Goal: Answer question/provide support: Share knowledge or assist other users

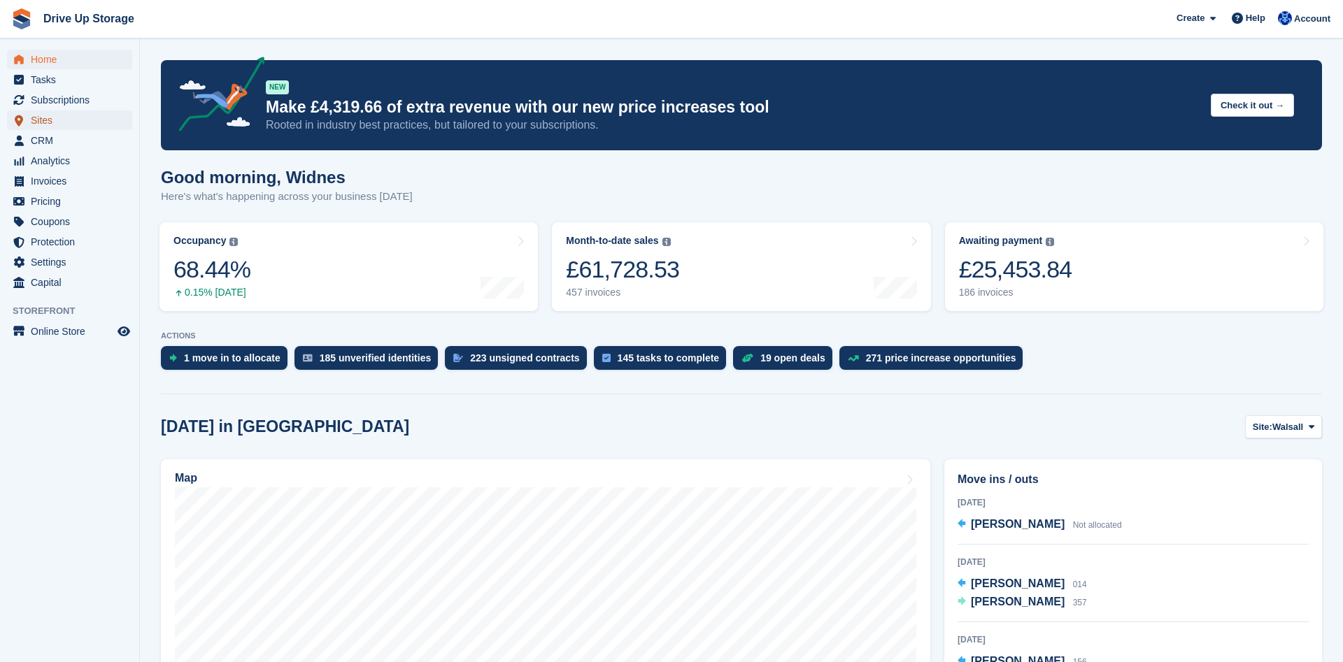
click at [64, 128] on span "Sites" at bounding box center [73, 121] width 84 height 20
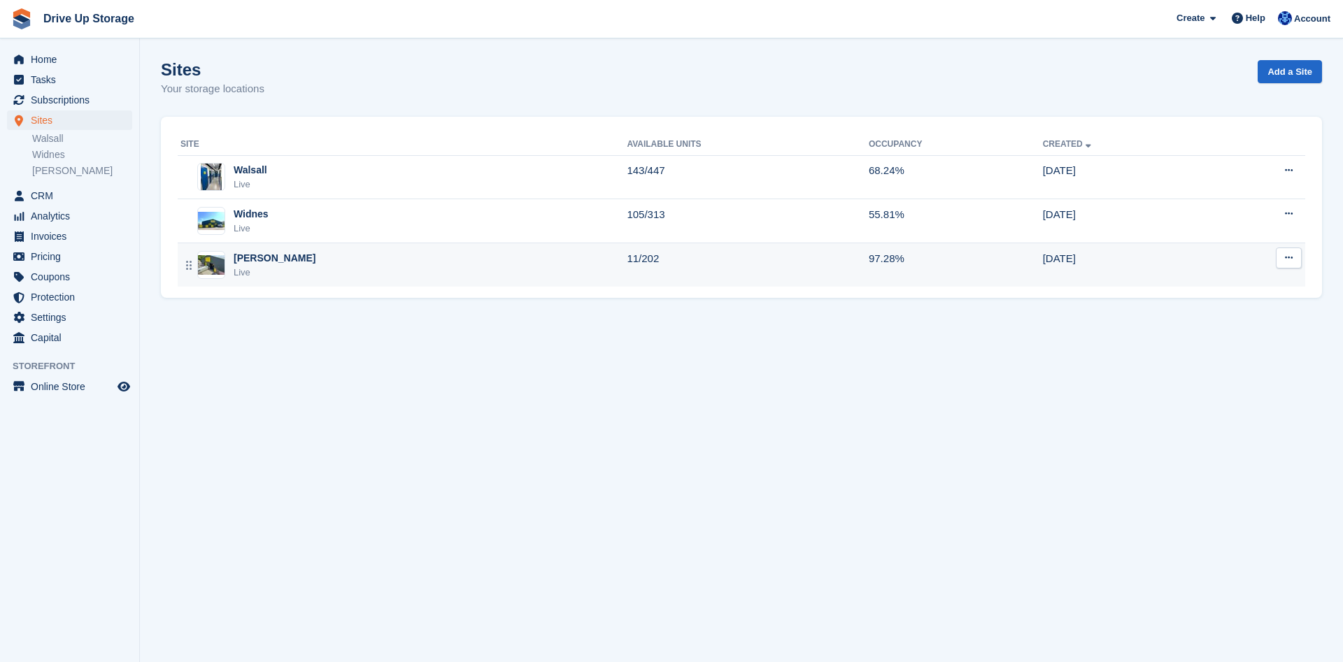
click at [253, 263] on div "[PERSON_NAME]" at bounding box center [275, 258] width 82 height 15
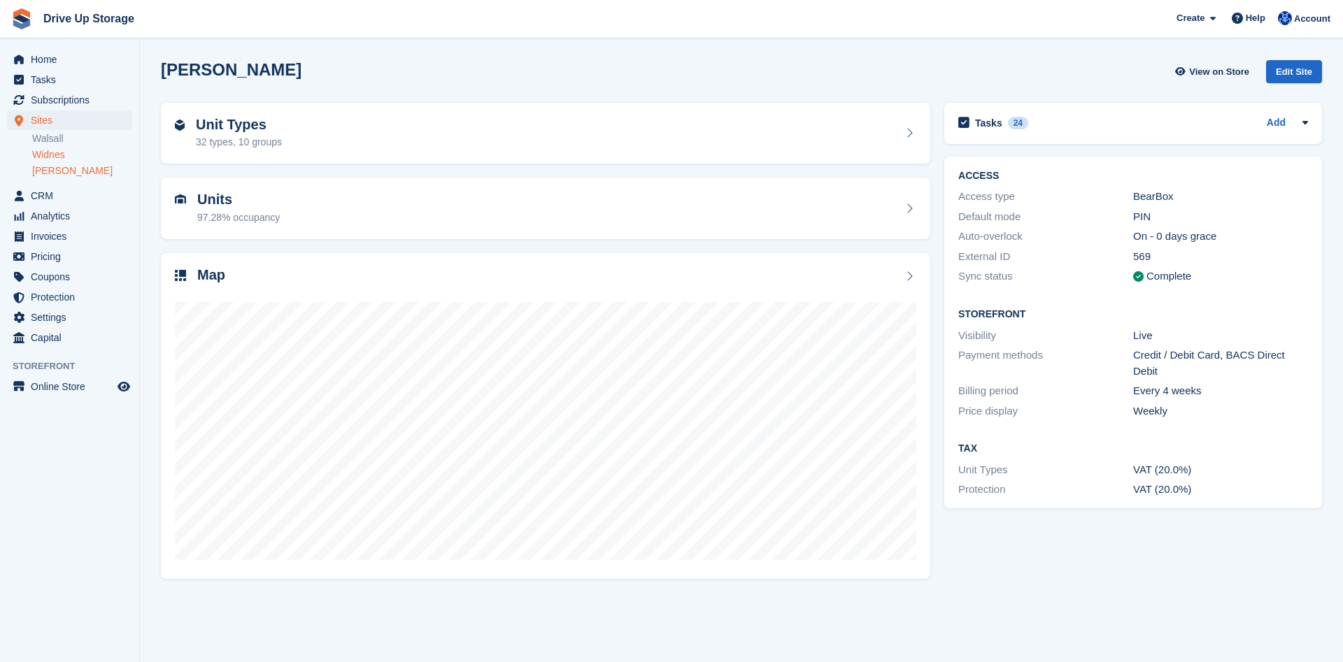
click at [62, 154] on link "Widnes" at bounding box center [82, 154] width 100 height 13
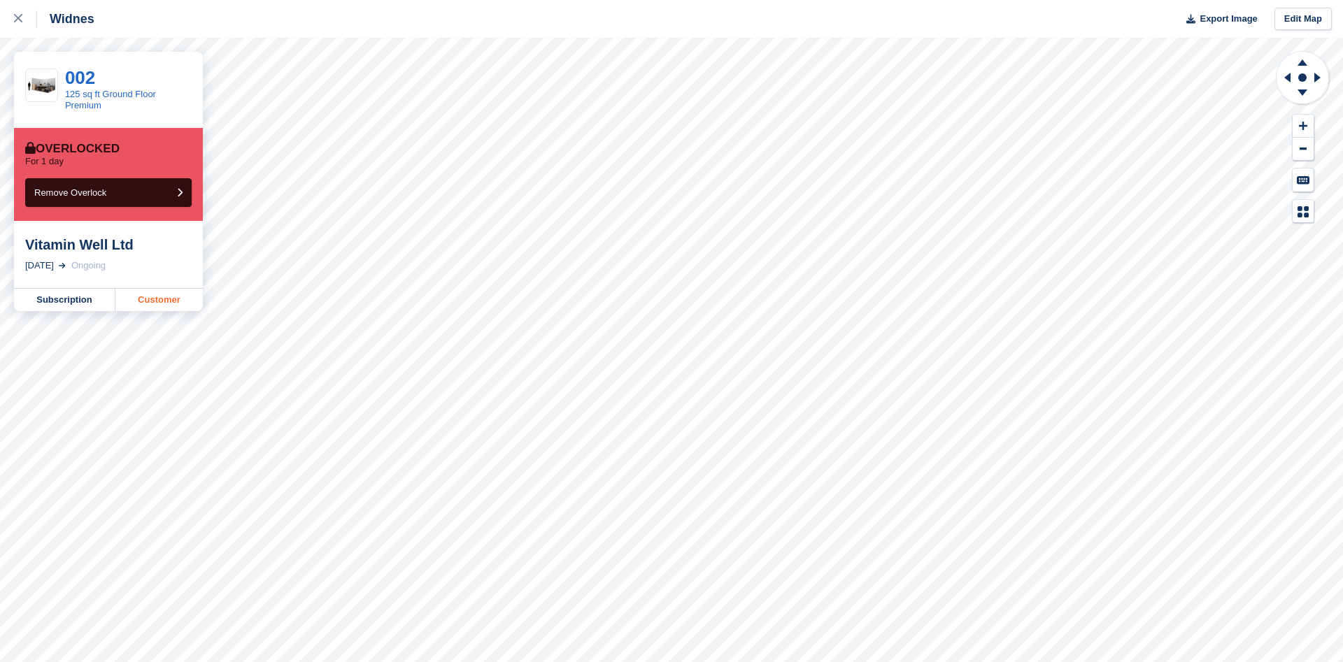
click at [159, 300] on link "Customer" at bounding box center [158, 300] width 87 height 22
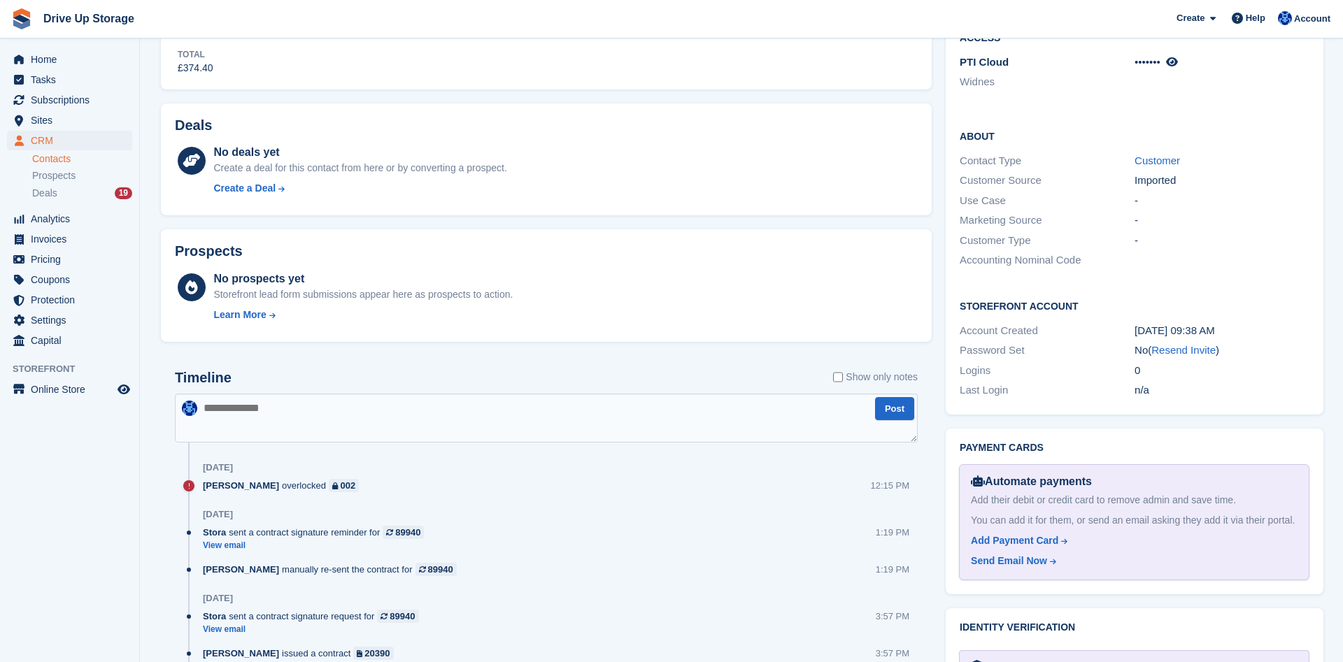
scroll to position [713, 0]
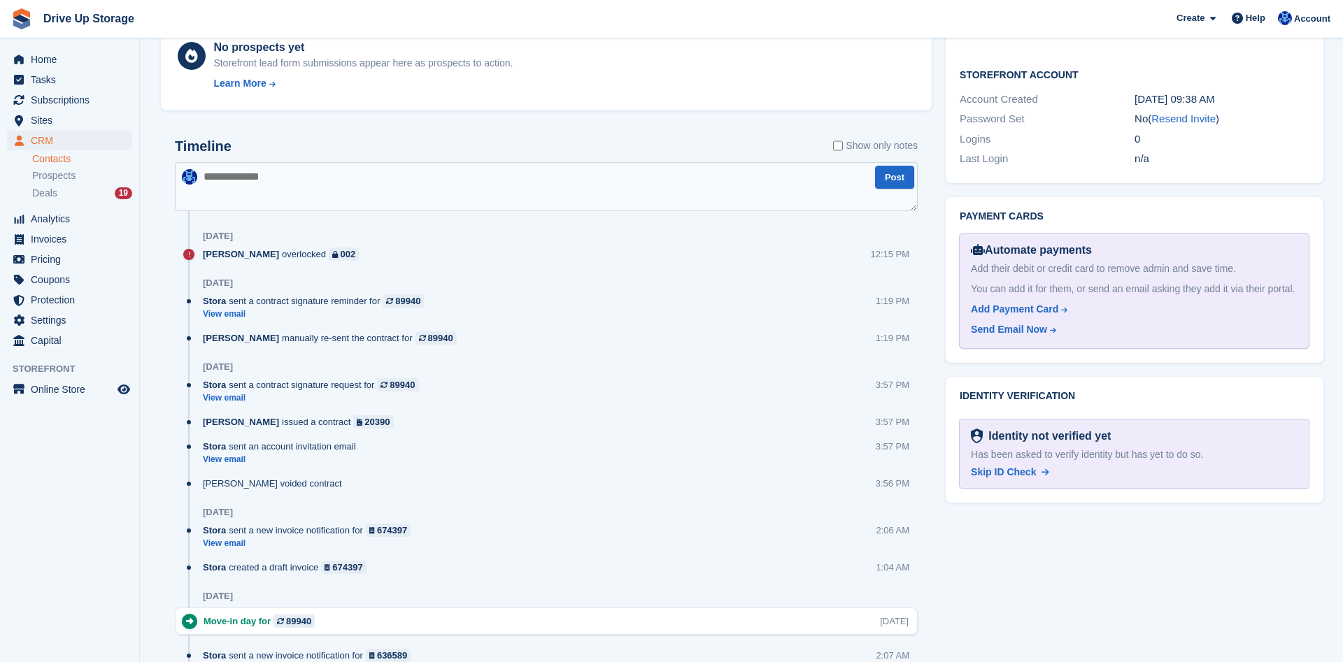
click at [508, 199] on textarea at bounding box center [546, 186] width 743 height 49
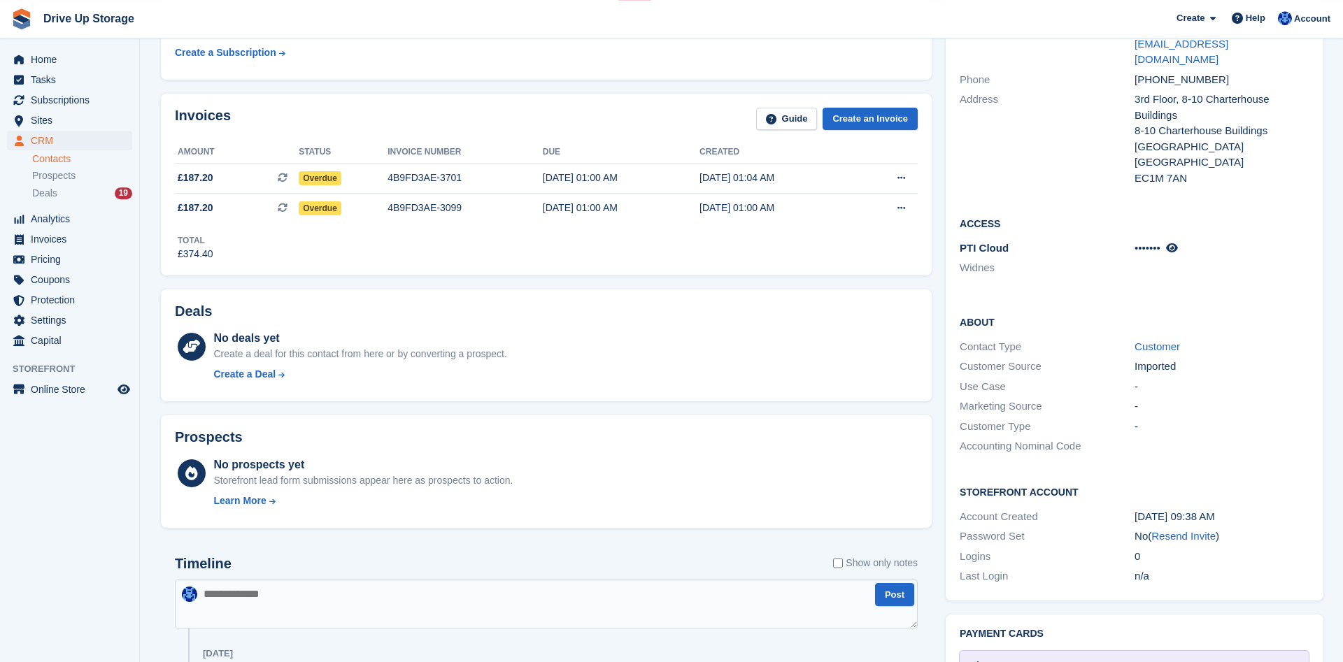
scroll to position [357, 0]
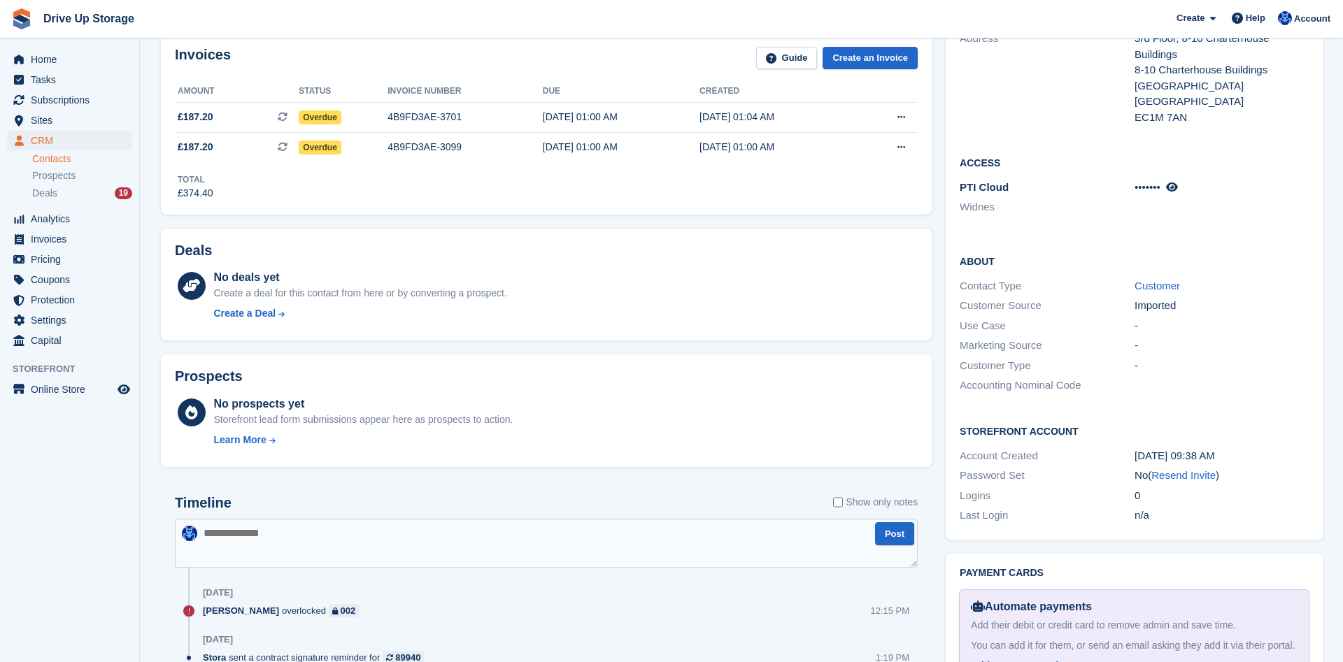
type textarea "*"
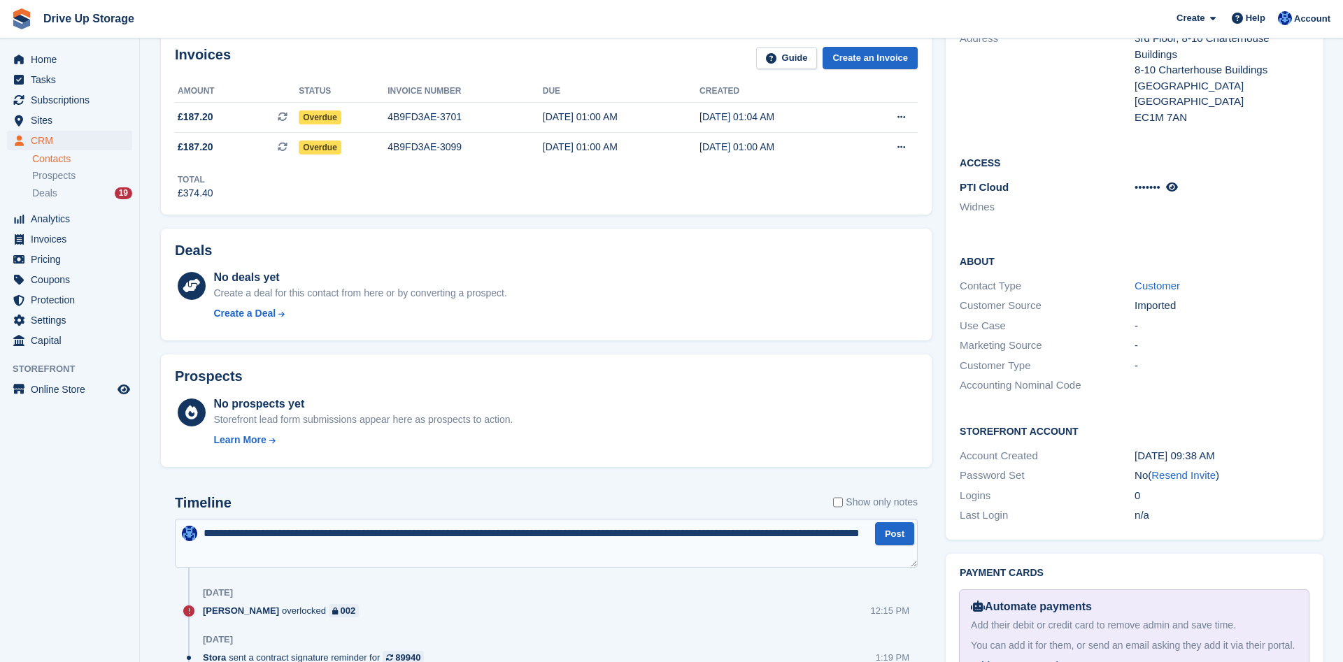
click at [229, 554] on textarea "**********" at bounding box center [546, 543] width 743 height 49
click at [341, 555] on textarea "**********" at bounding box center [546, 543] width 743 height 49
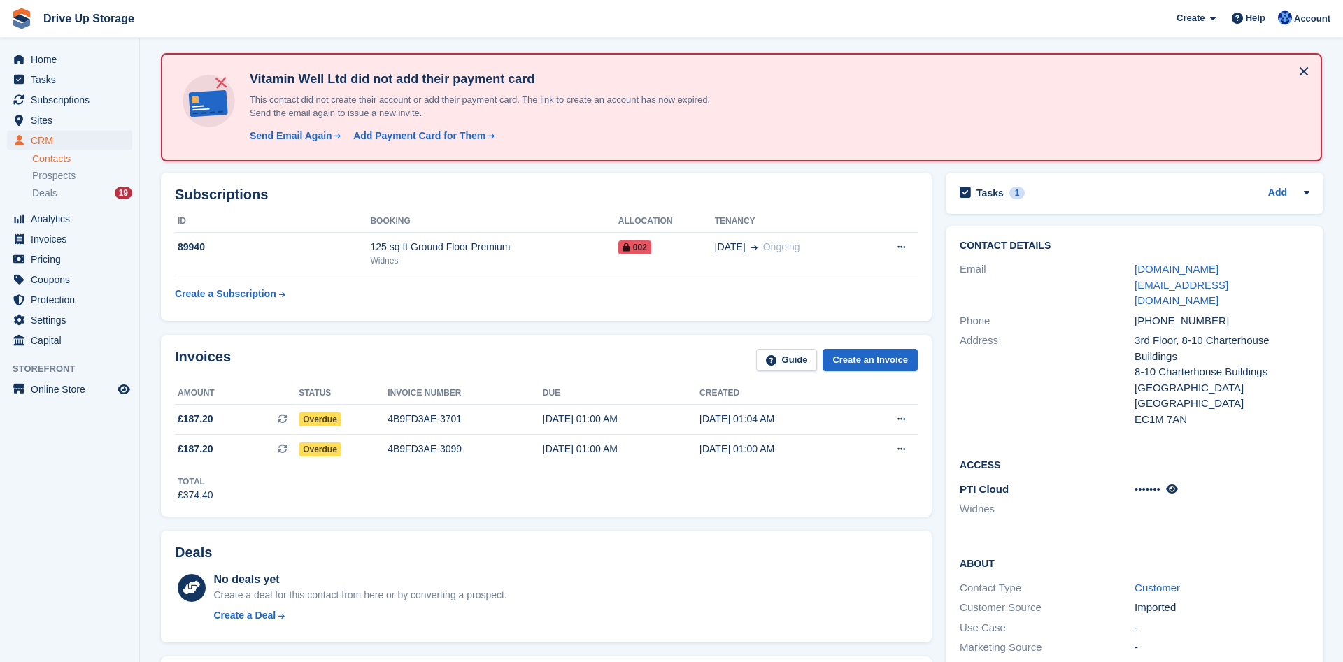
scroll to position [0, 0]
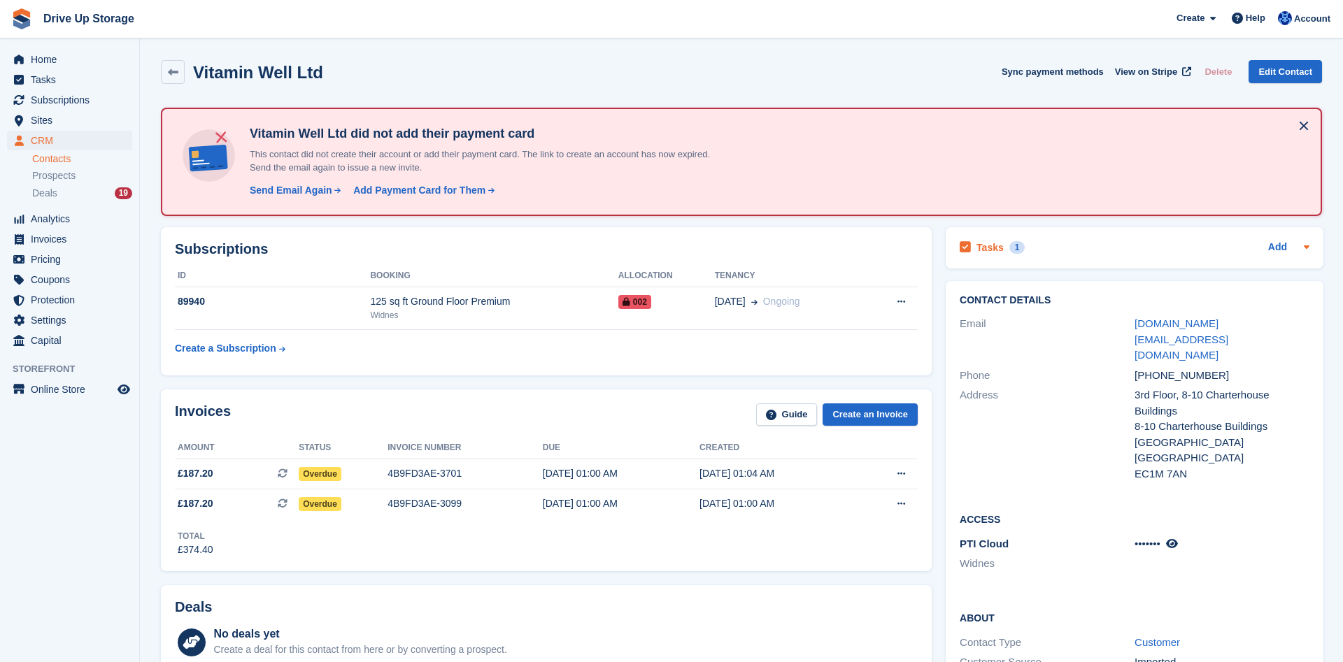
click at [1306, 248] on icon at bounding box center [1307, 247] width 6 height 3
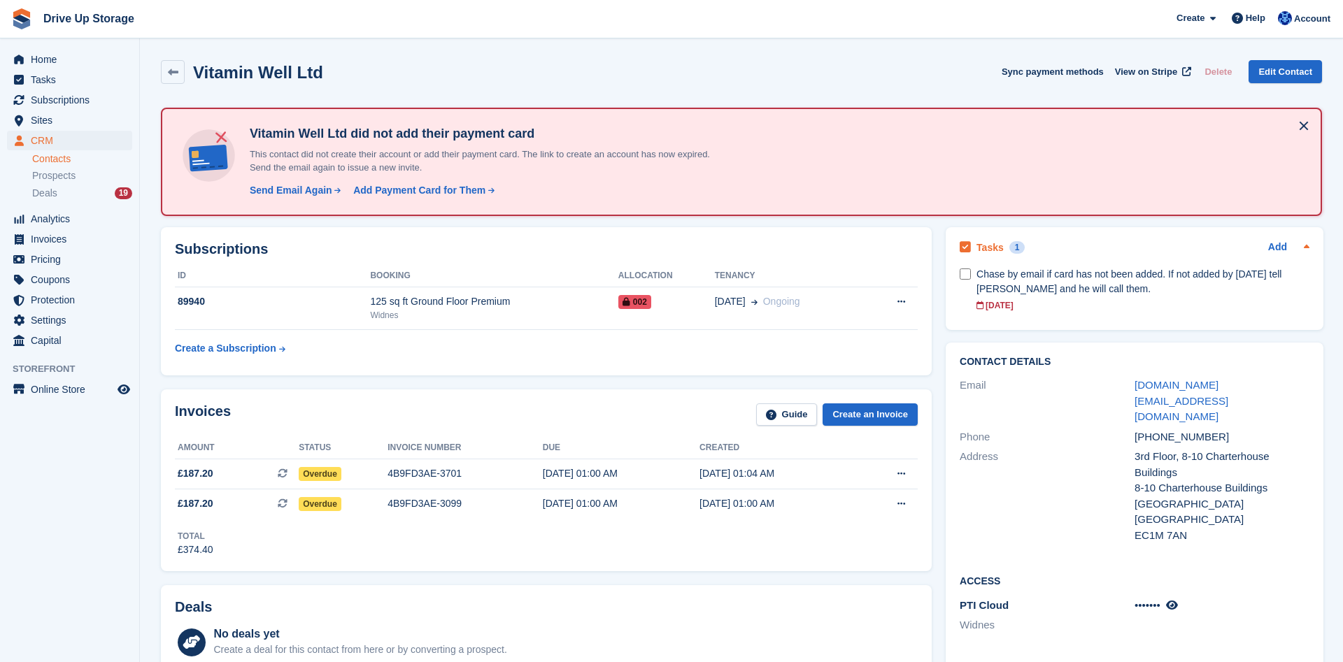
click at [1307, 243] on icon at bounding box center [1306, 246] width 11 height 11
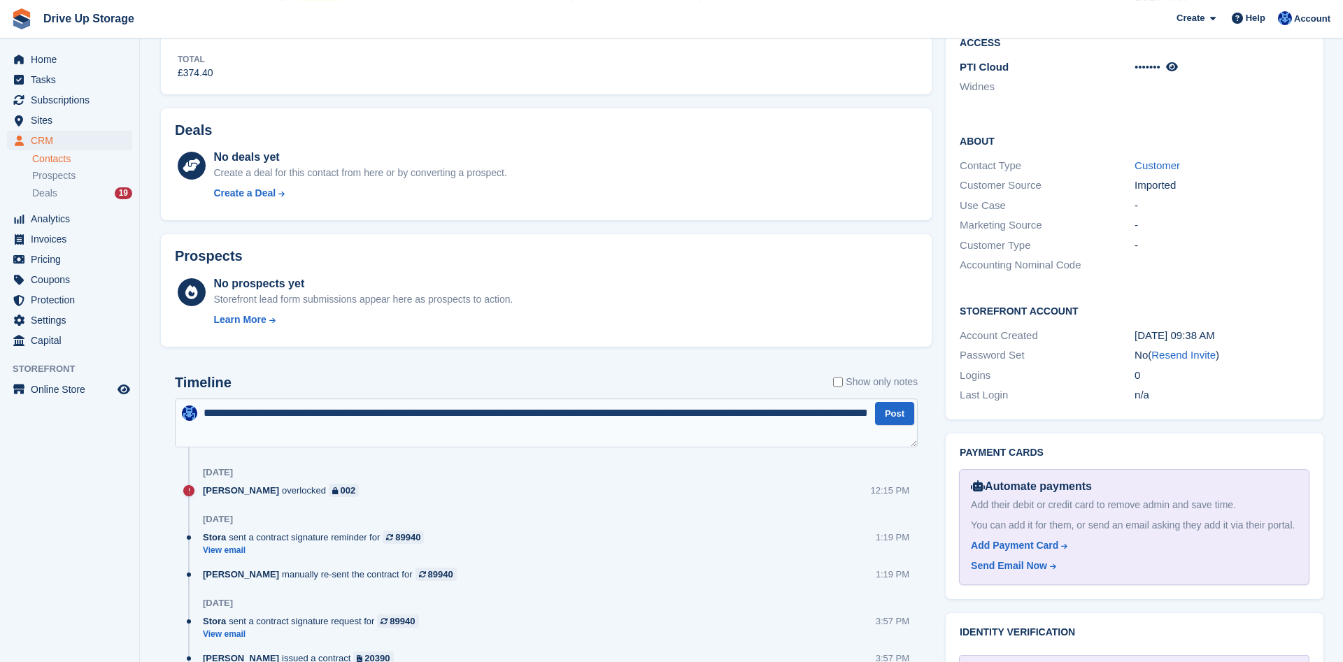
scroll to position [499, 0]
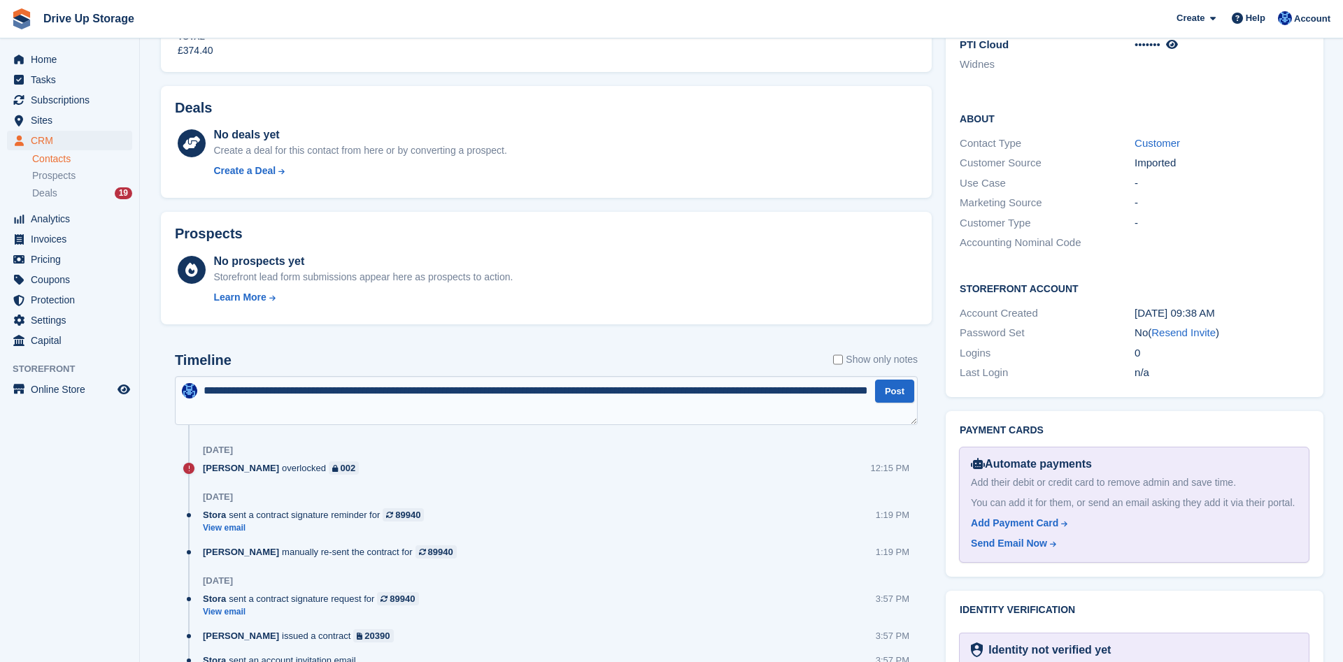
click at [353, 413] on textarea "**********" at bounding box center [546, 400] width 743 height 49
drag, startPoint x: 780, startPoint y: 413, endPoint x: 300, endPoint y: 430, distance: 480.1
click at [300, 425] on textarea "**********" at bounding box center [546, 400] width 743 height 49
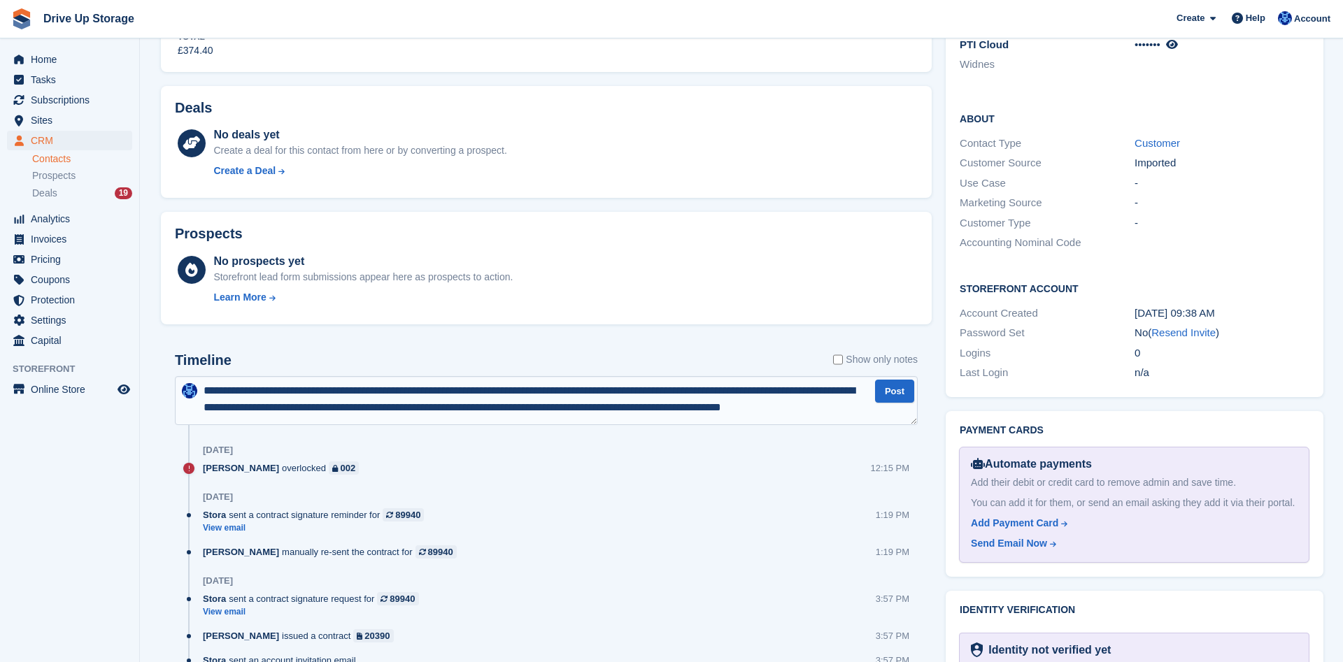
scroll to position [8, 0]
type textarea "**********"
click at [888, 392] on button "Post" at bounding box center [894, 391] width 39 height 23
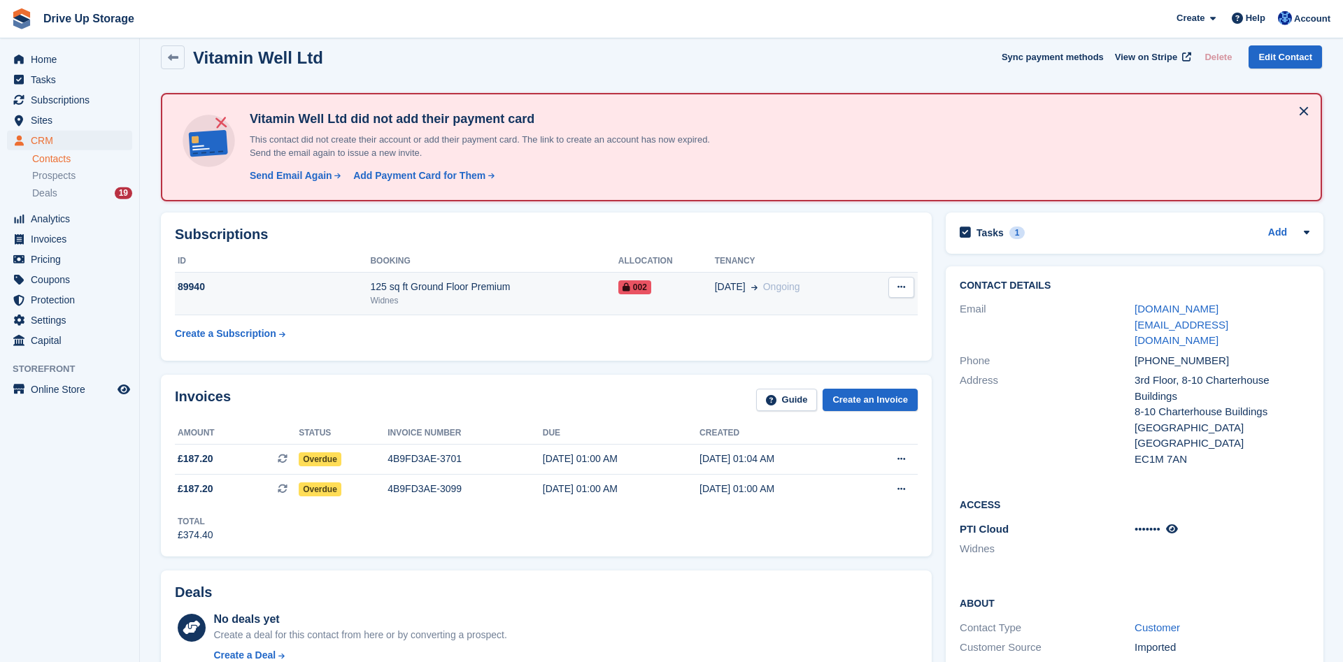
scroll to position [0, 0]
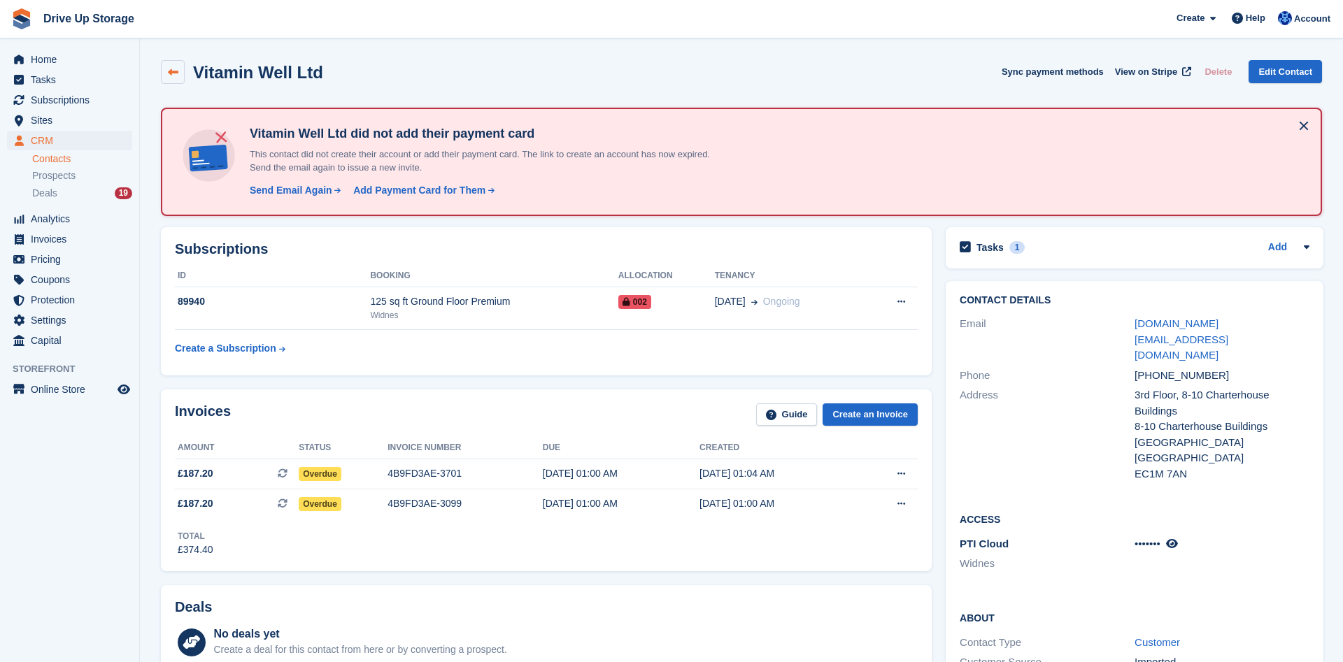
click at [175, 72] on icon at bounding box center [173, 72] width 10 height 10
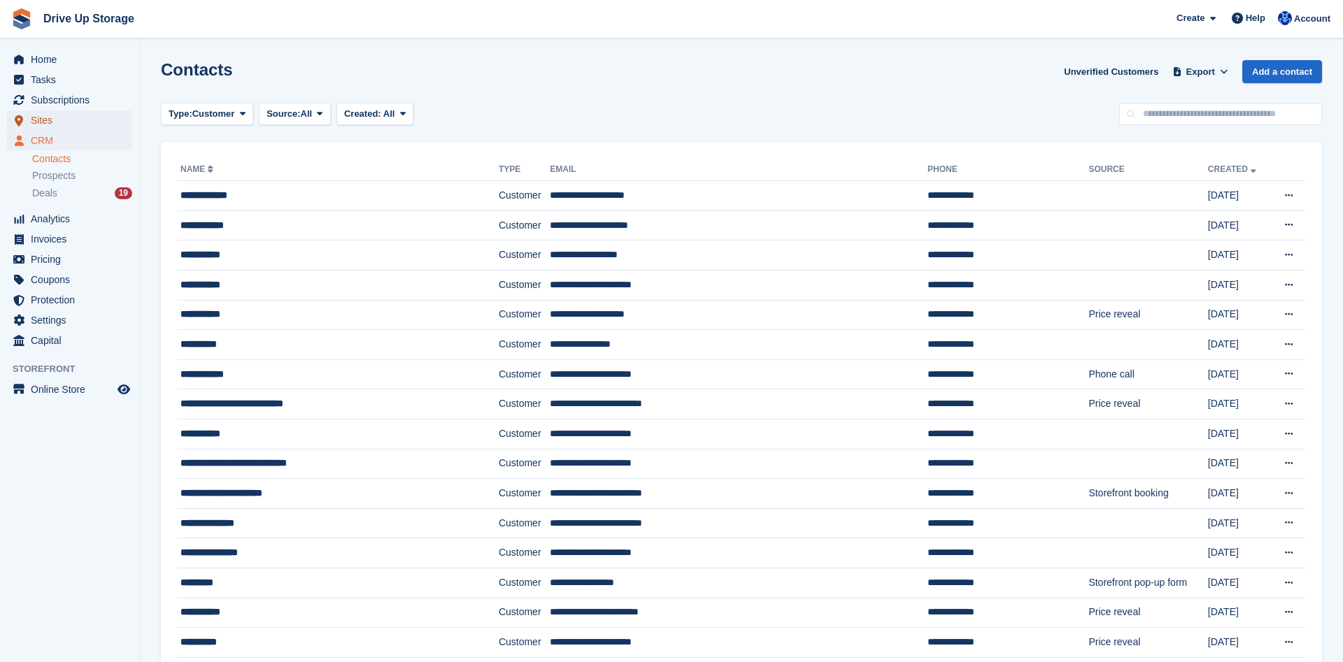
click at [59, 124] on span "Sites" at bounding box center [73, 121] width 84 height 20
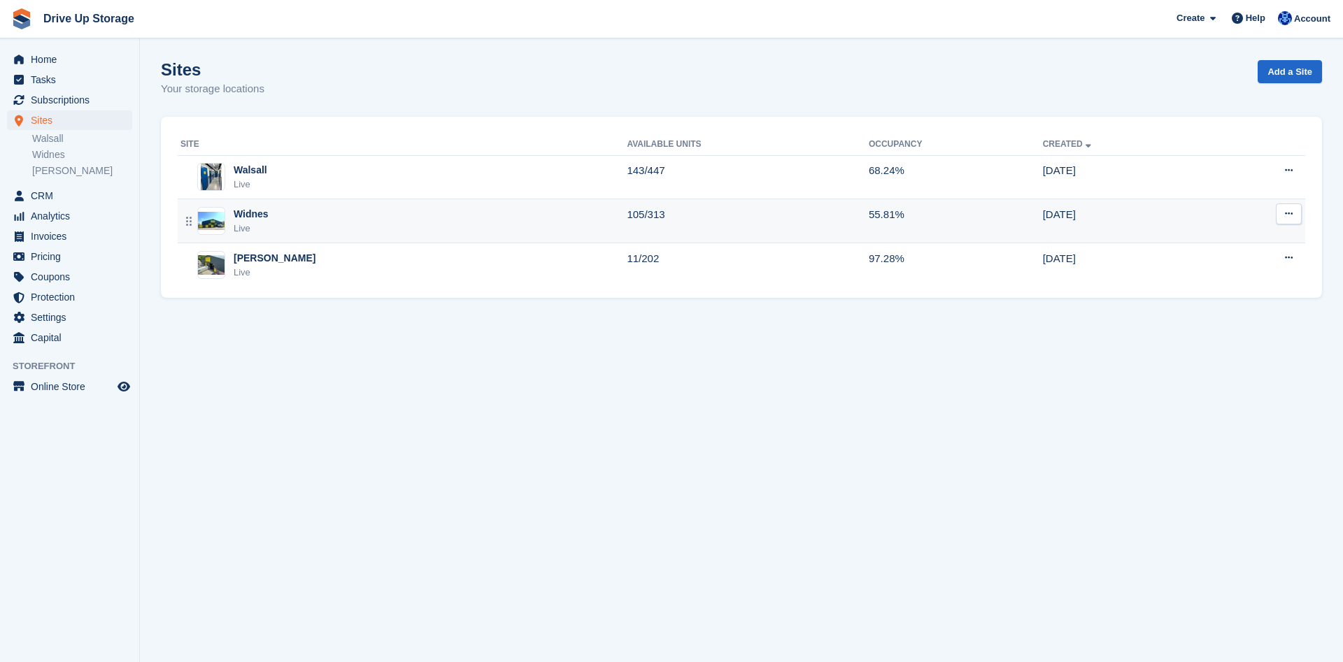
click at [331, 221] on div "Widnes Live" at bounding box center [403, 221] width 446 height 29
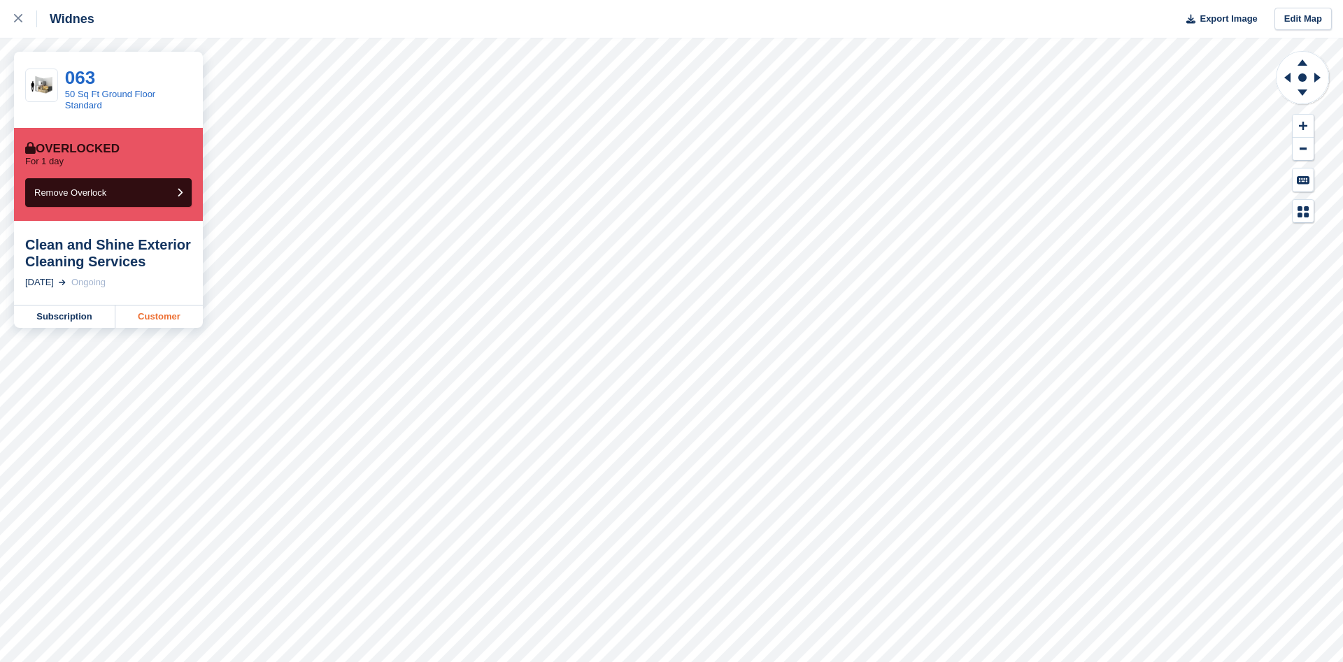
click at [173, 317] on link "Customer" at bounding box center [158, 317] width 87 height 22
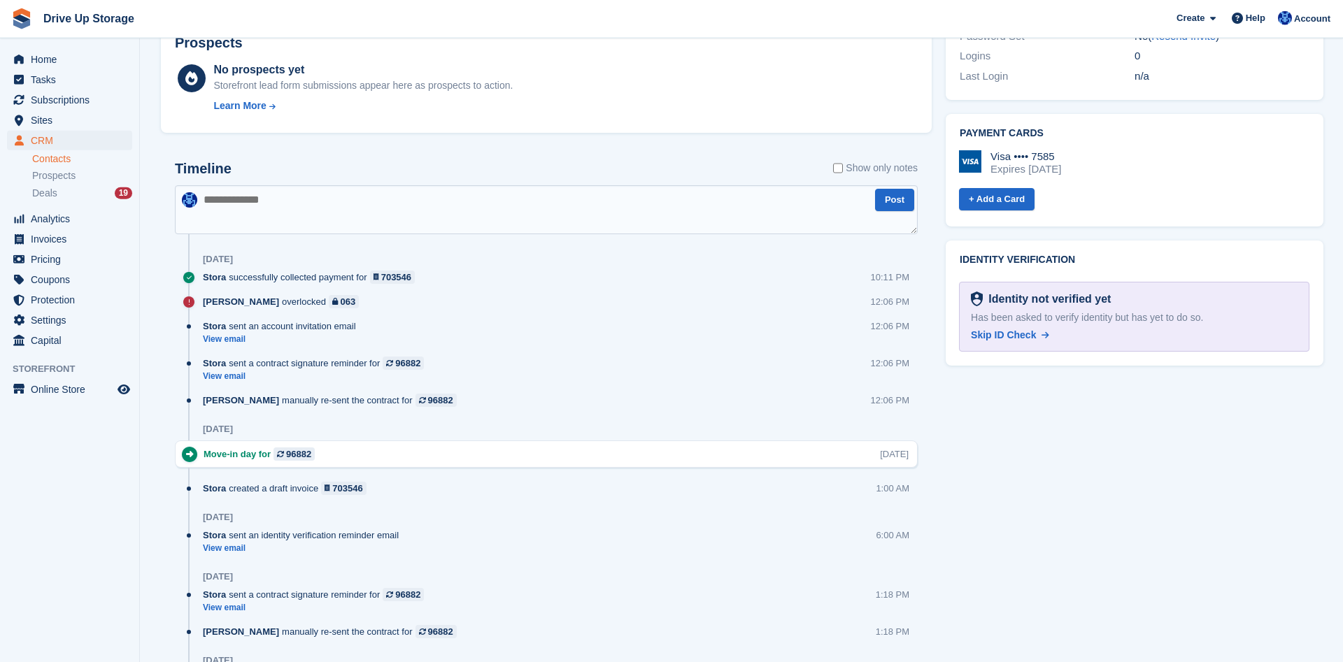
scroll to position [642, 0]
click at [225, 376] on link "View email" at bounding box center [317, 376] width 228 height 12
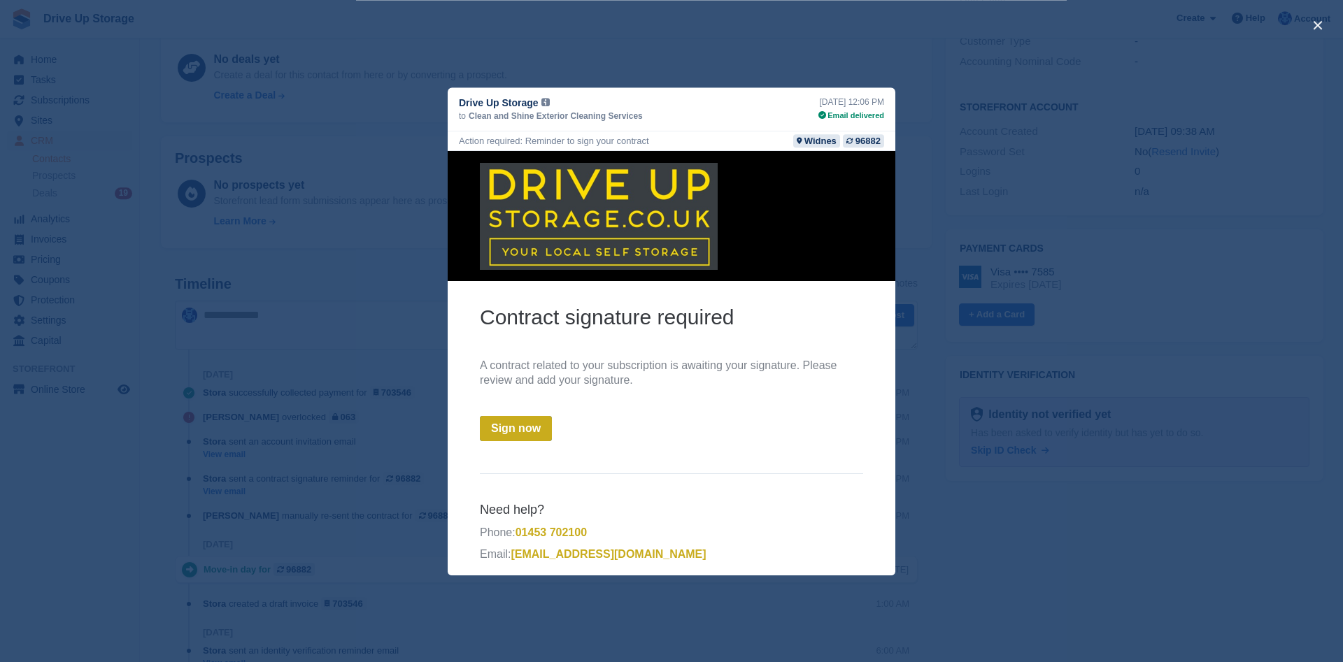
scroll to position [499, 0]
click at [591, 53] on div "close" at bounding box center [671, 331] width 1343 height 662
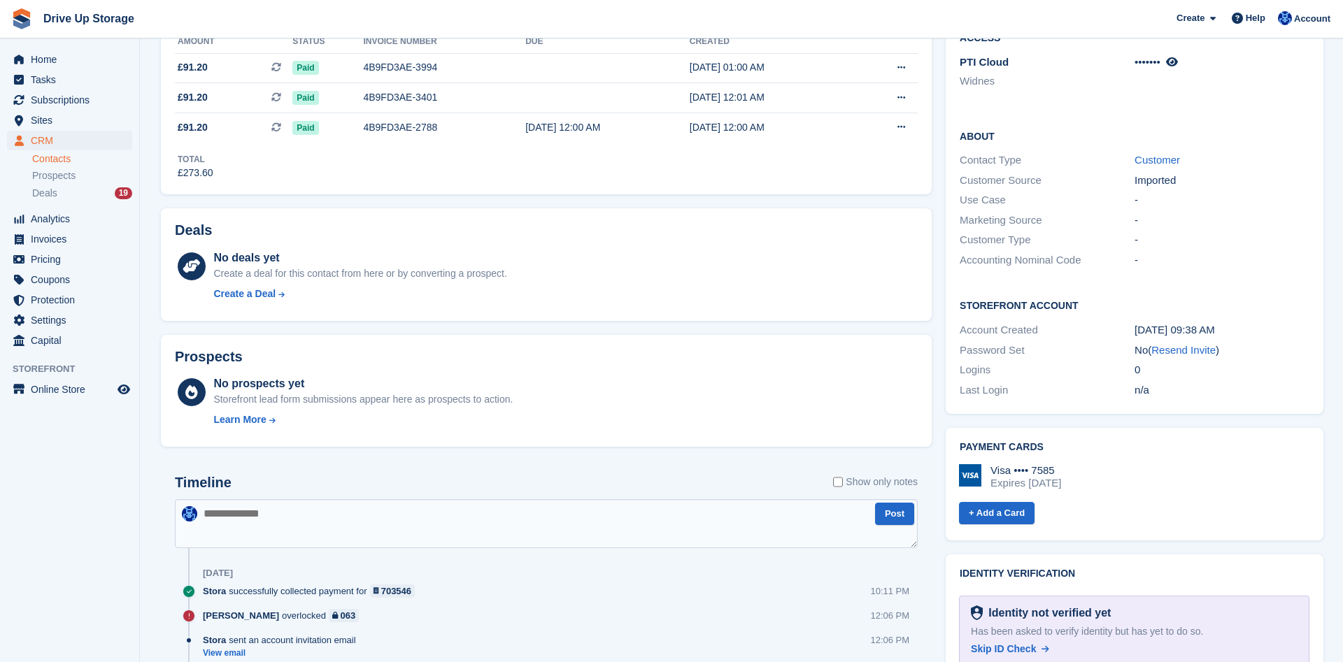
scroll to position [357, 0]
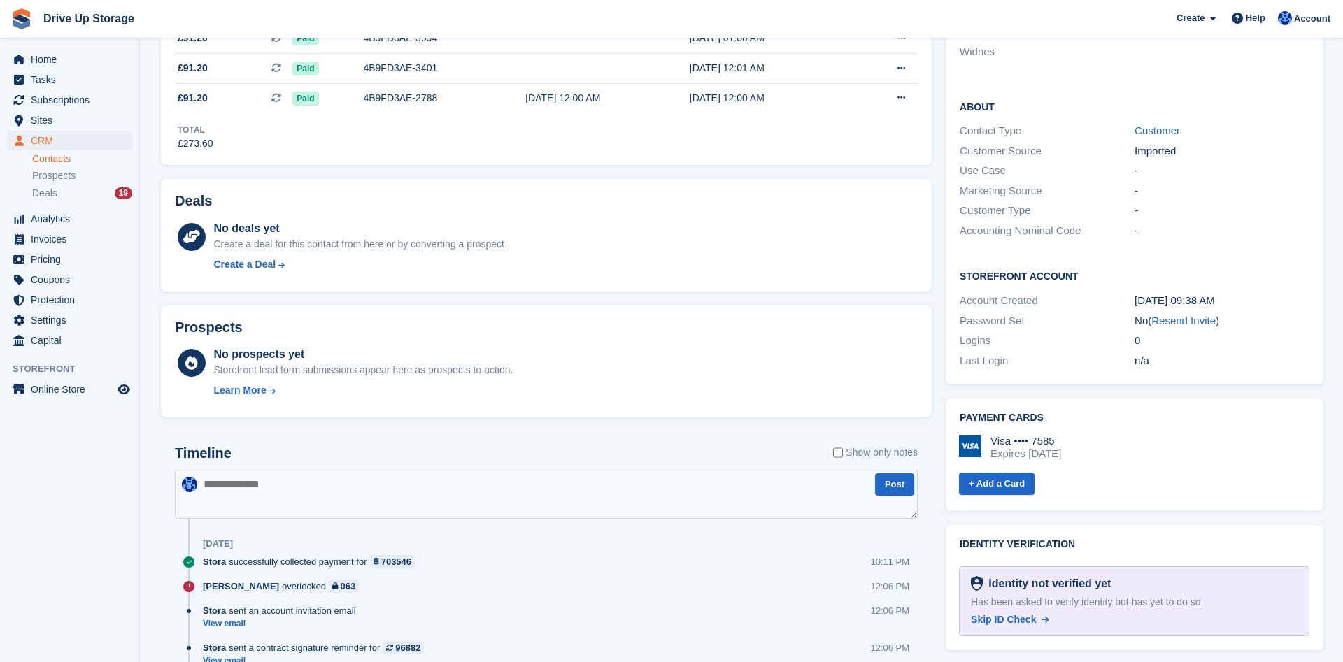
click at [449, 491] on textarea at bounding box center [546, 494] width 743 height 49
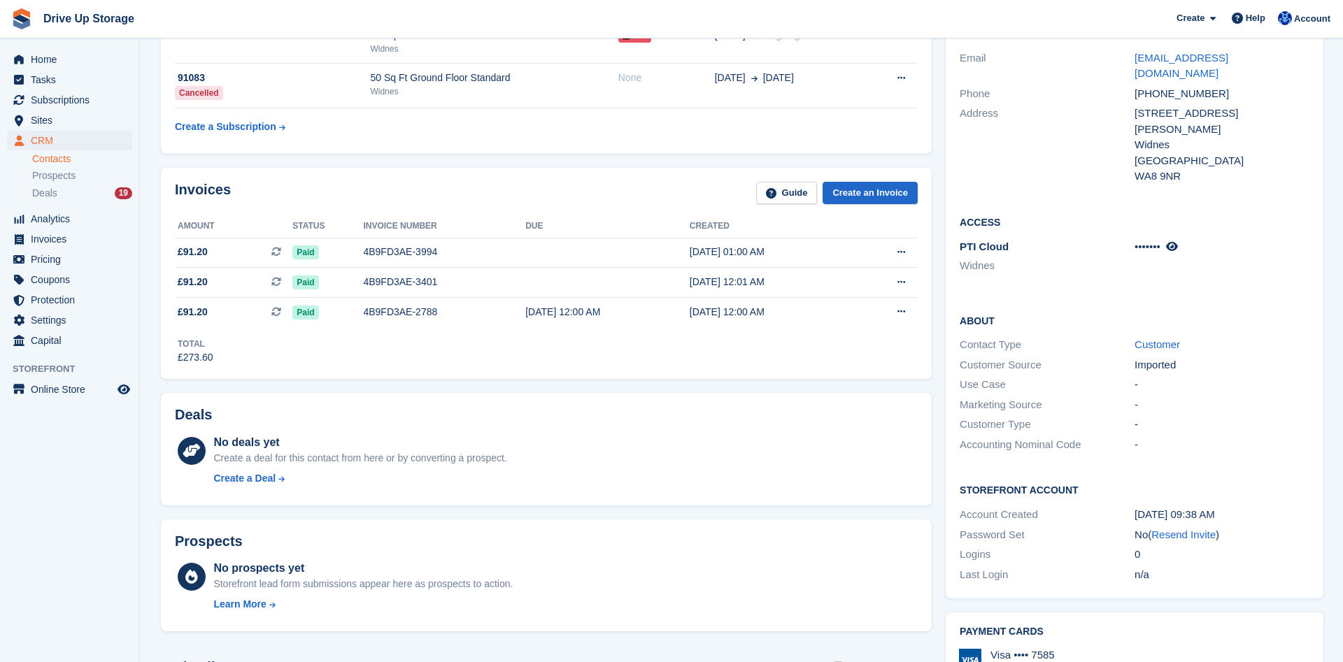
scroll to position [0, 0]
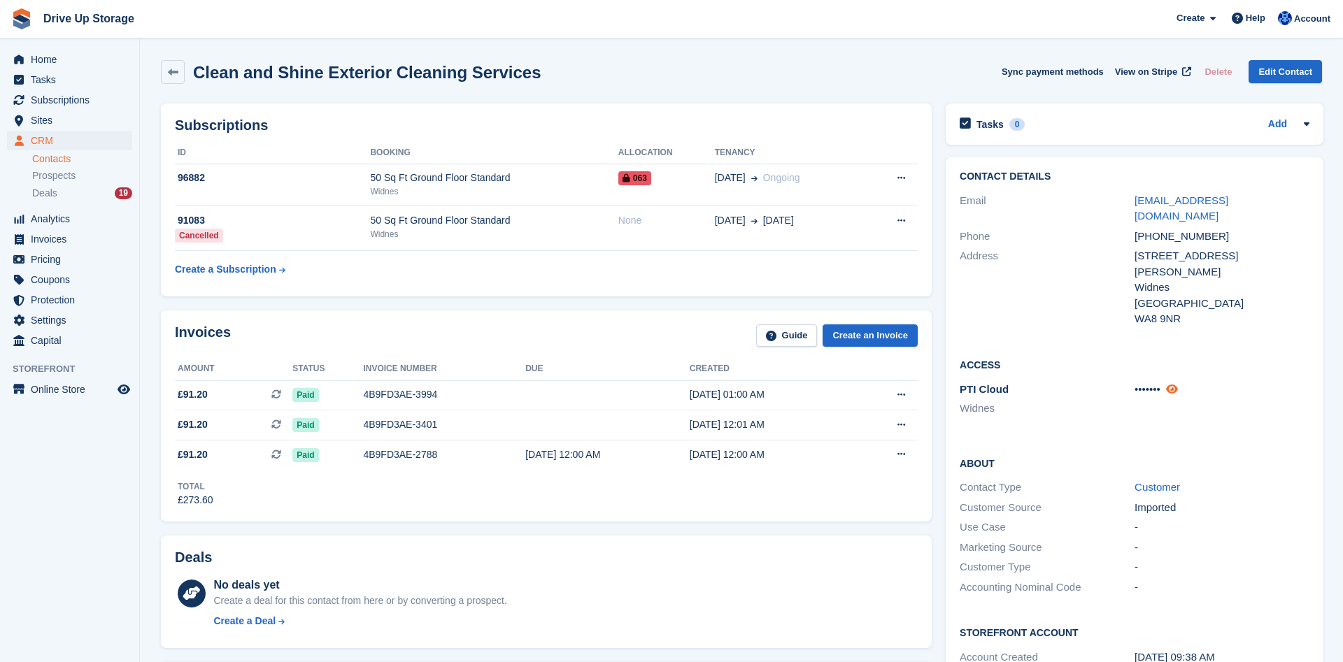
click at [1173, 384] on icon at bounding box center [1172, 389] width 12 height 10
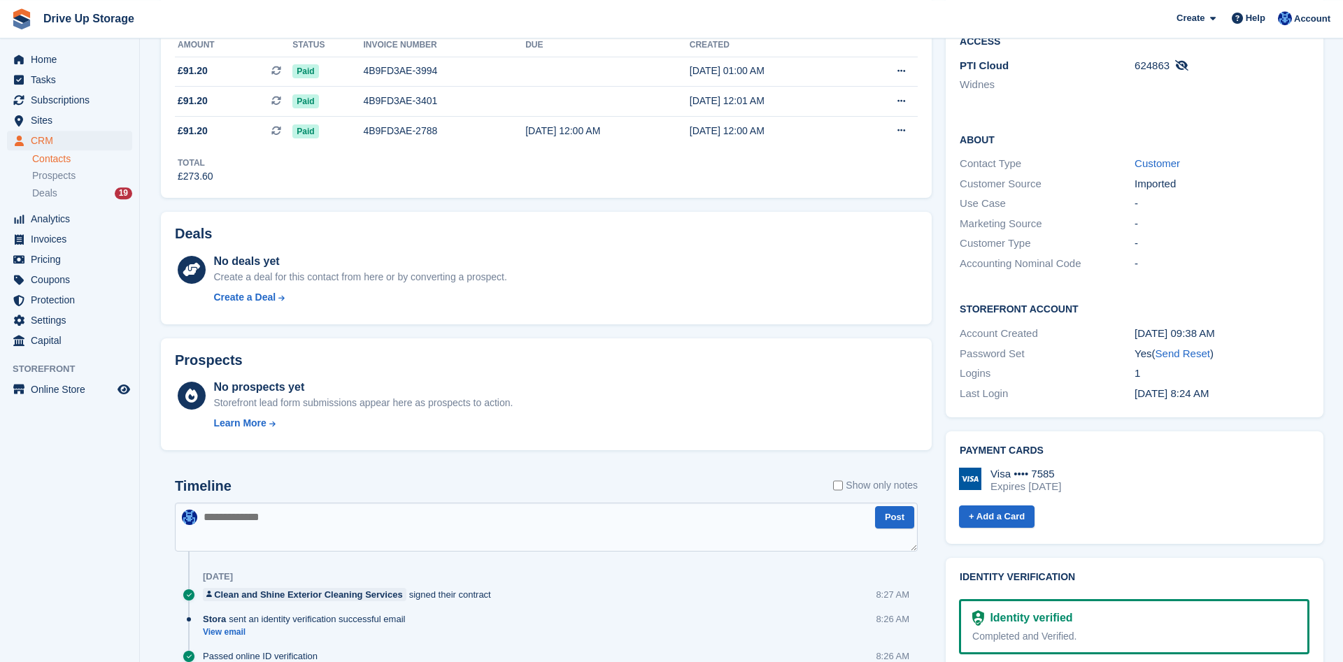
scroll to position [357, 0]
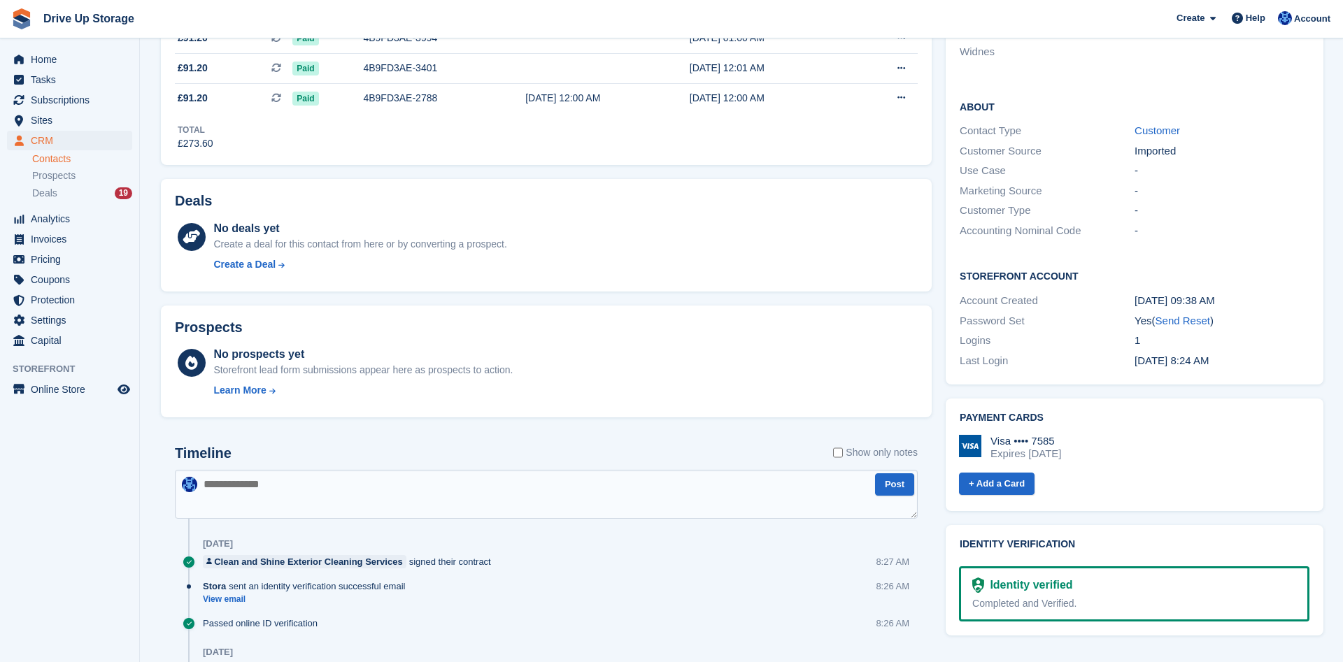
click at [369, 510] on textarea at bounding box center [546, 494] width 743 height 49
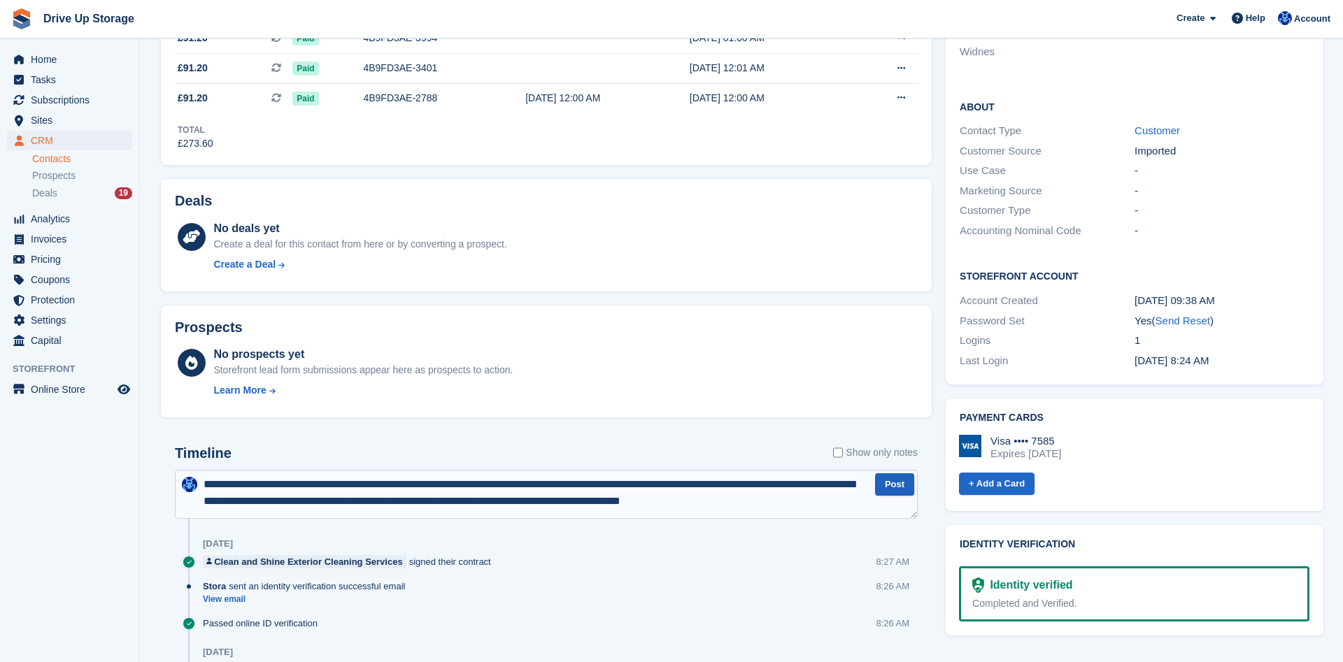
type textarea "**********"
click at [888, 483] on button "Post" at bounding box center [894, 485] width 39 height 23
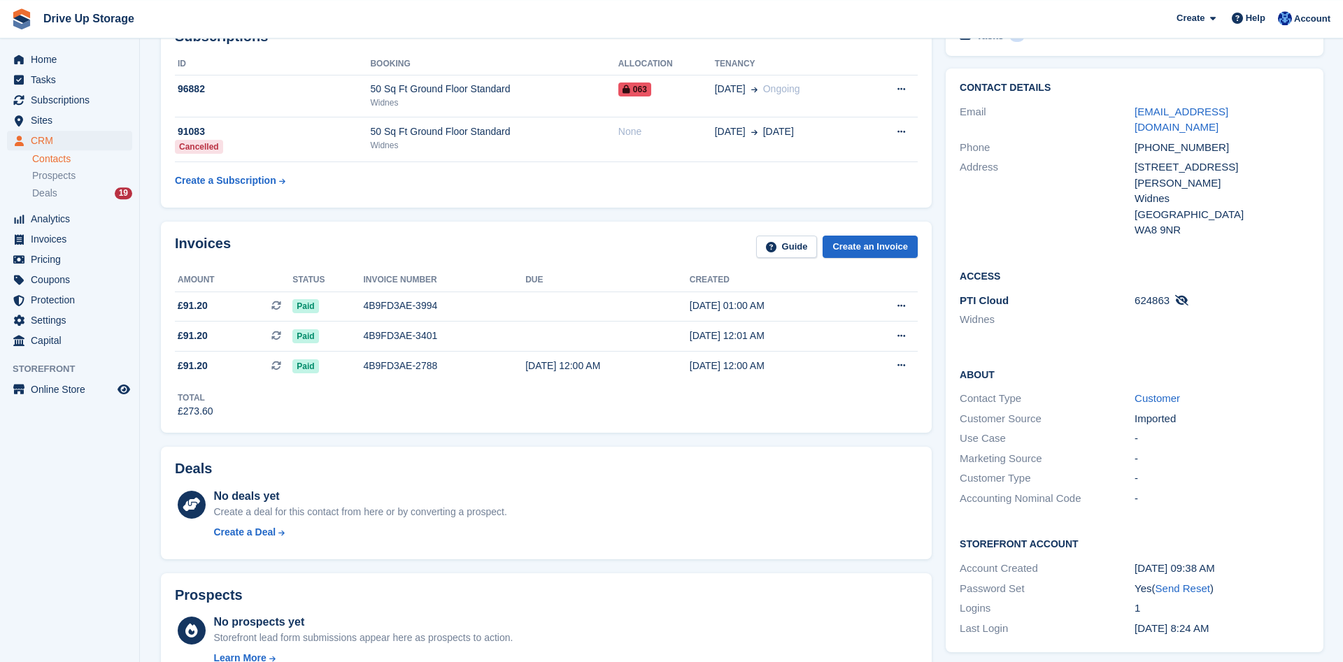
scroll to position [0, 0]
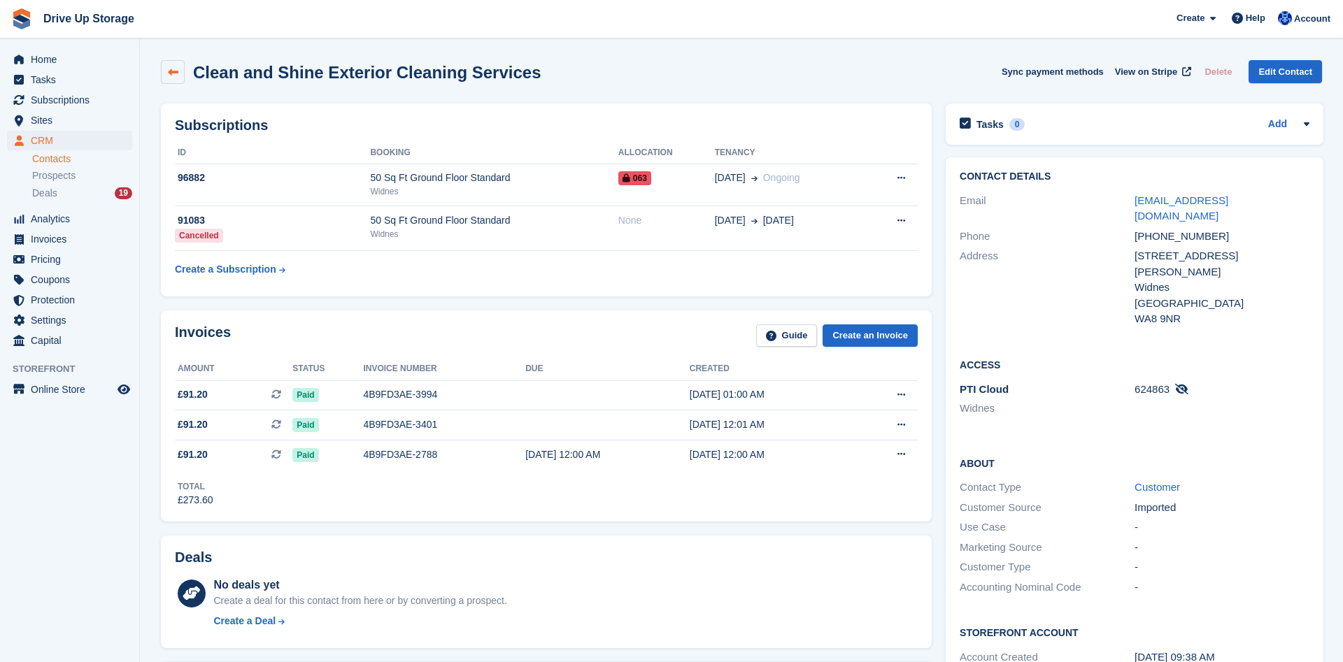
click at [178, 71] on icon at bounding box center [173, 72] width 10 height 10
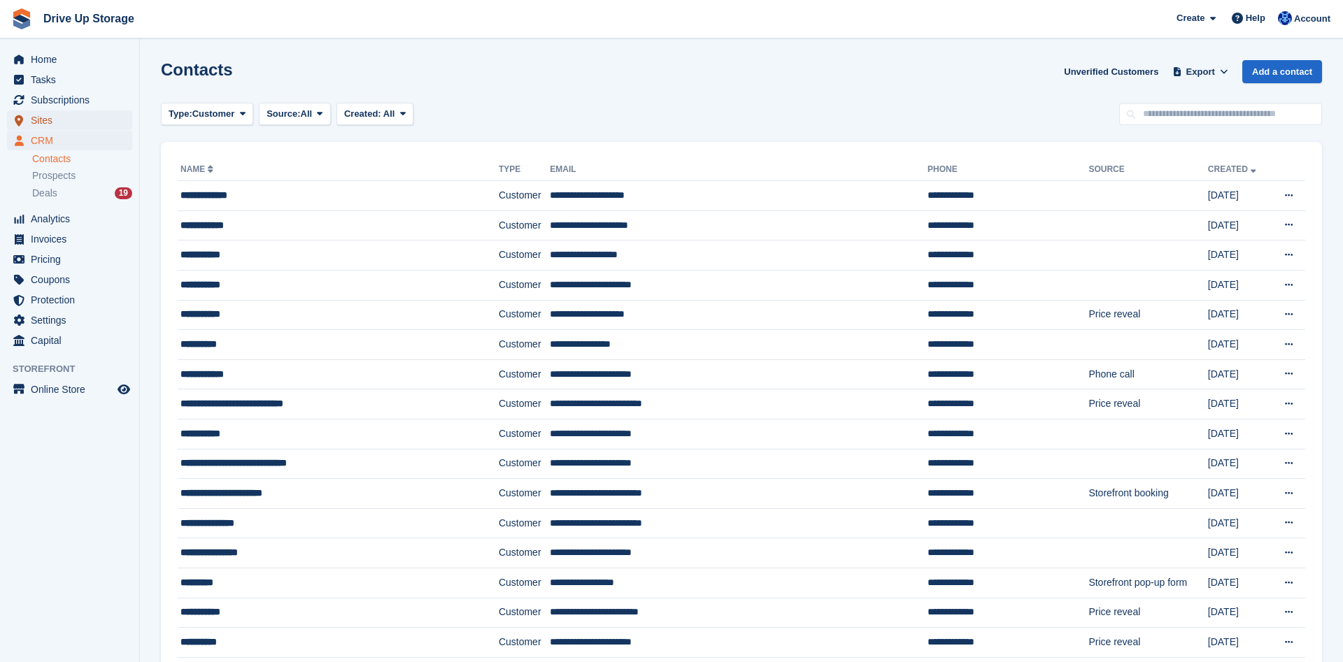
click at [66, 120] on span "Sites" at bounding box center [73, 121] width 84 height 20
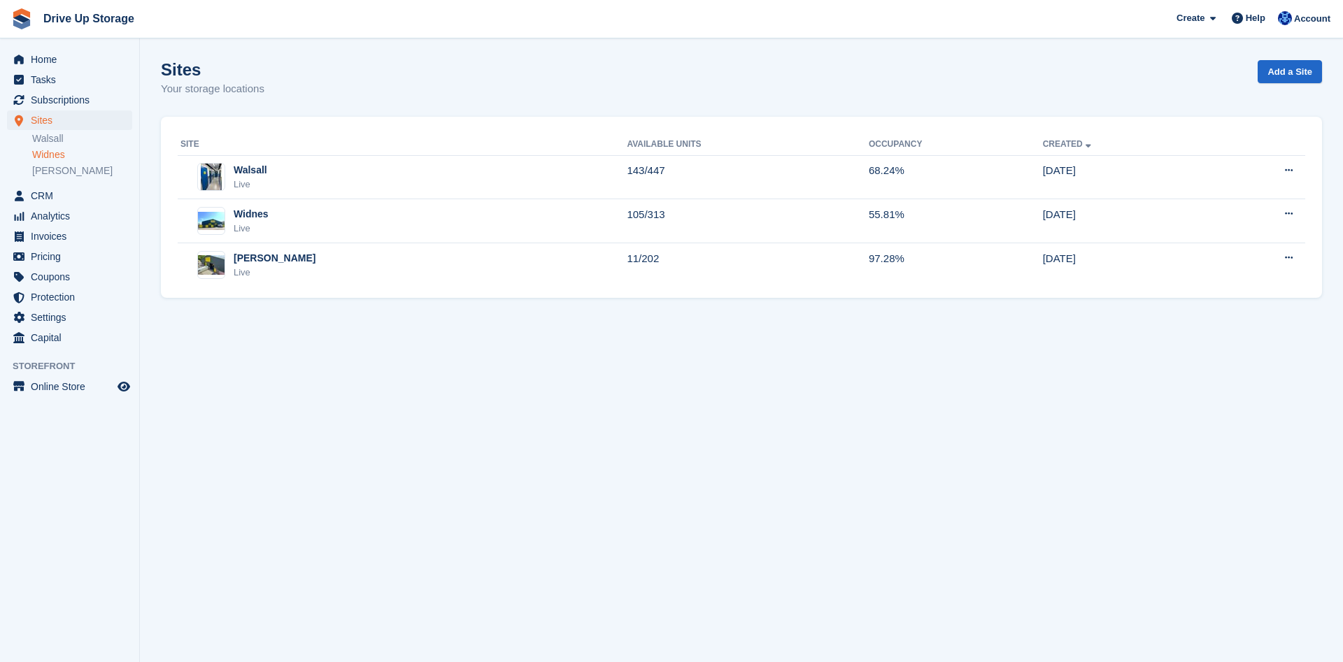
click at [52, 152] on link "Widnes" at bounding box center [82, 154] width 100 height 13
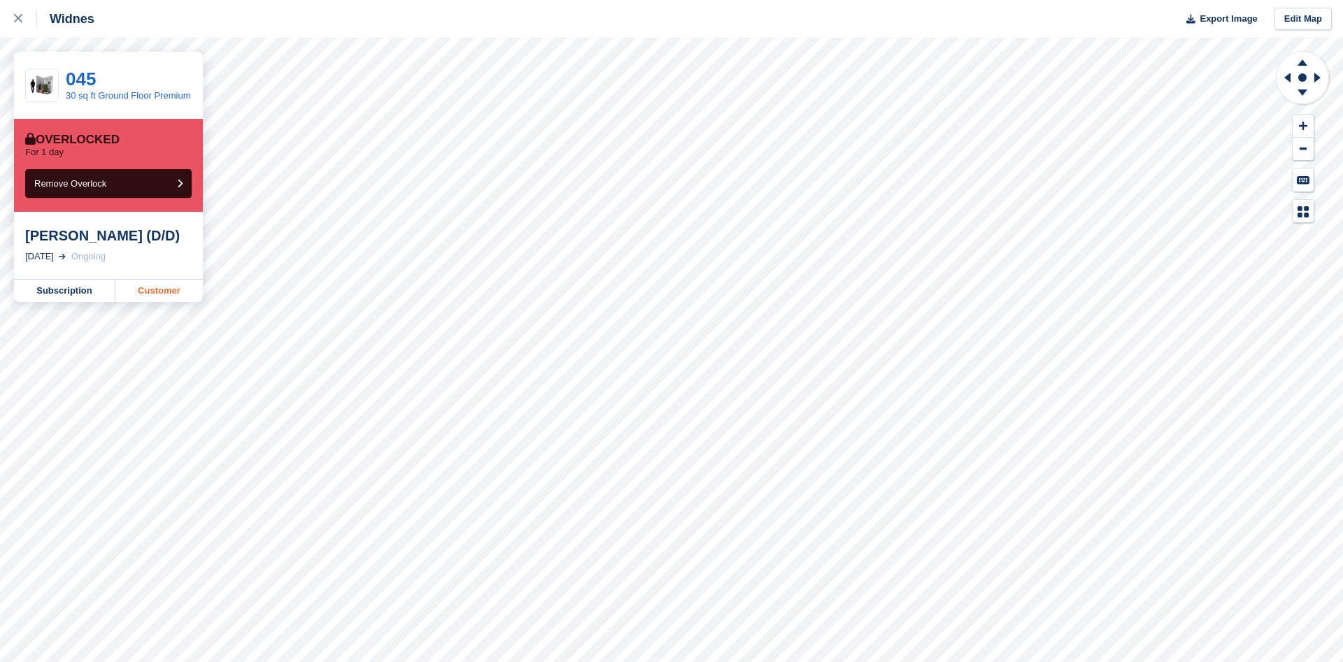
click at [178, 294] on link "Customer" at bounding box center [158, 291] width 87 height 22
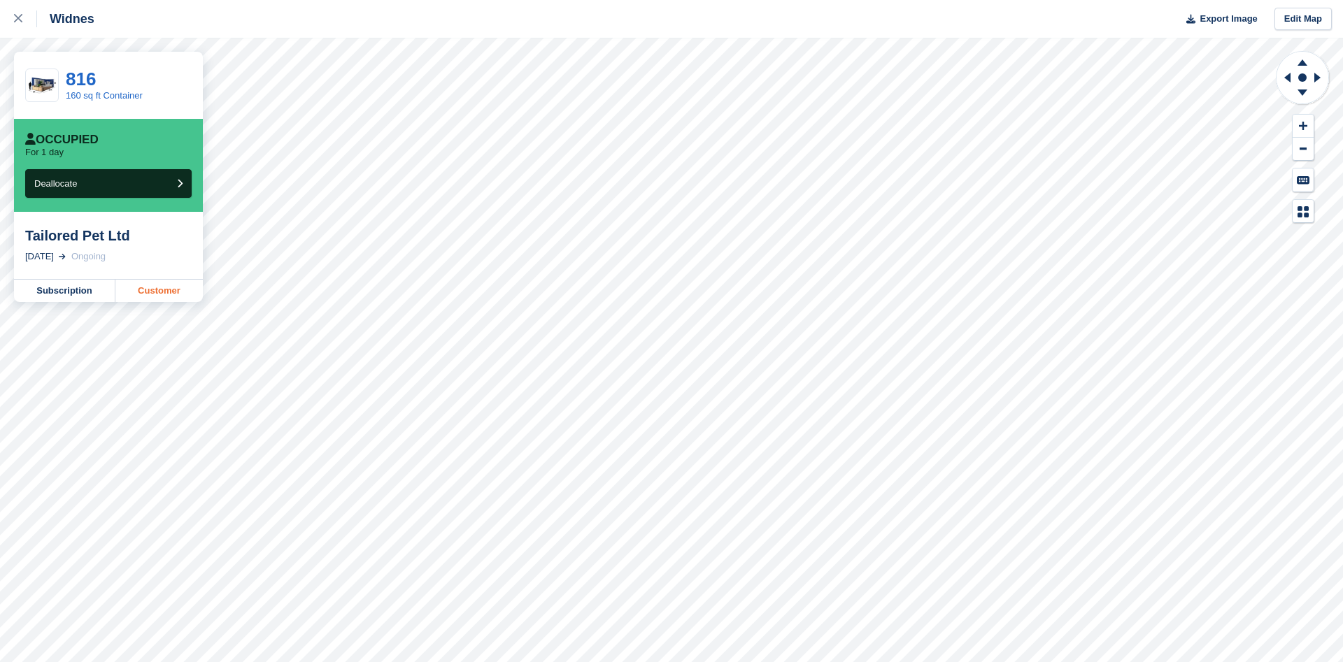
click at [152, 294] on link "Customer" at bounding box center [158, 291] width 87 height 22
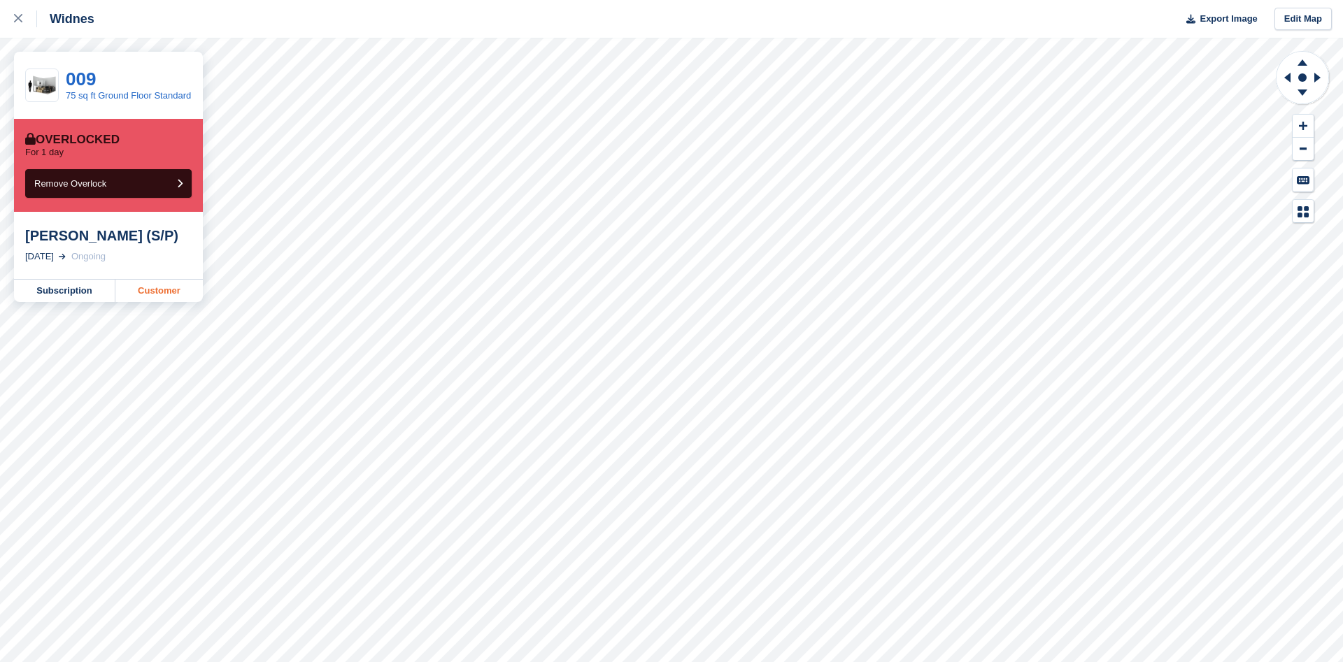
click at [171, 296] on link "Customer" at bounding box center [158, 291] width 87 height 22
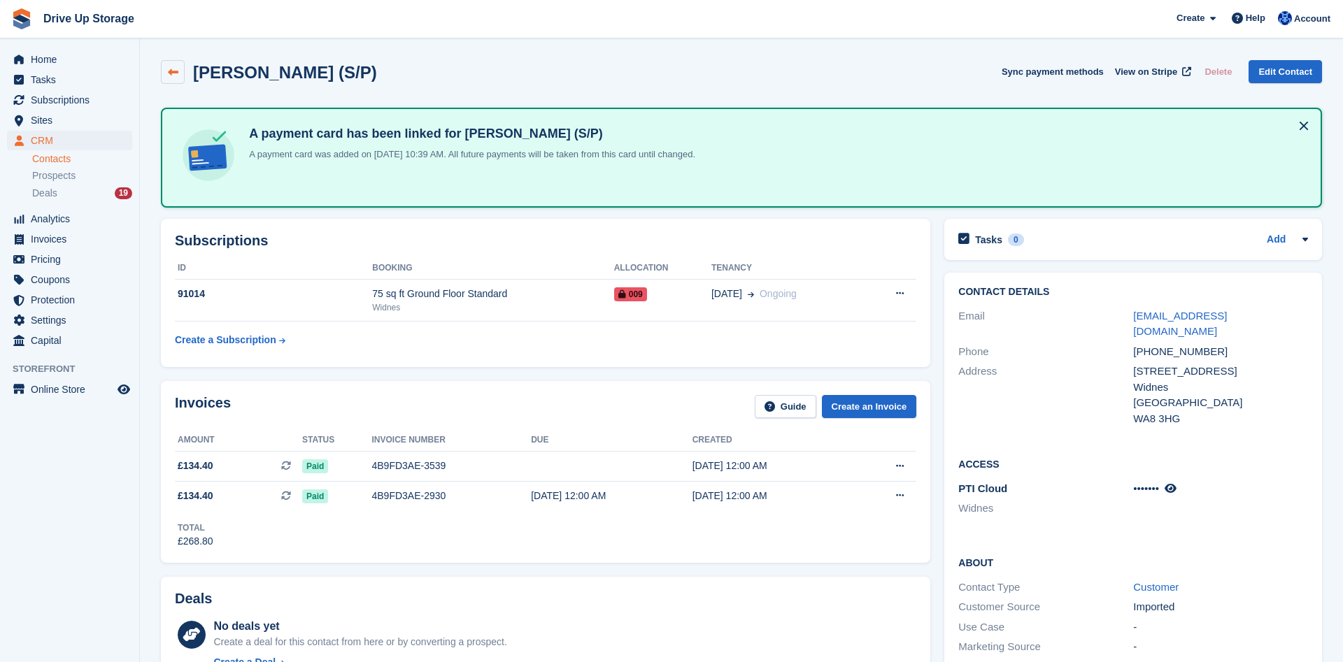
click at [169, 76] on icon at bounding box center [173, 72] width 10 height 10
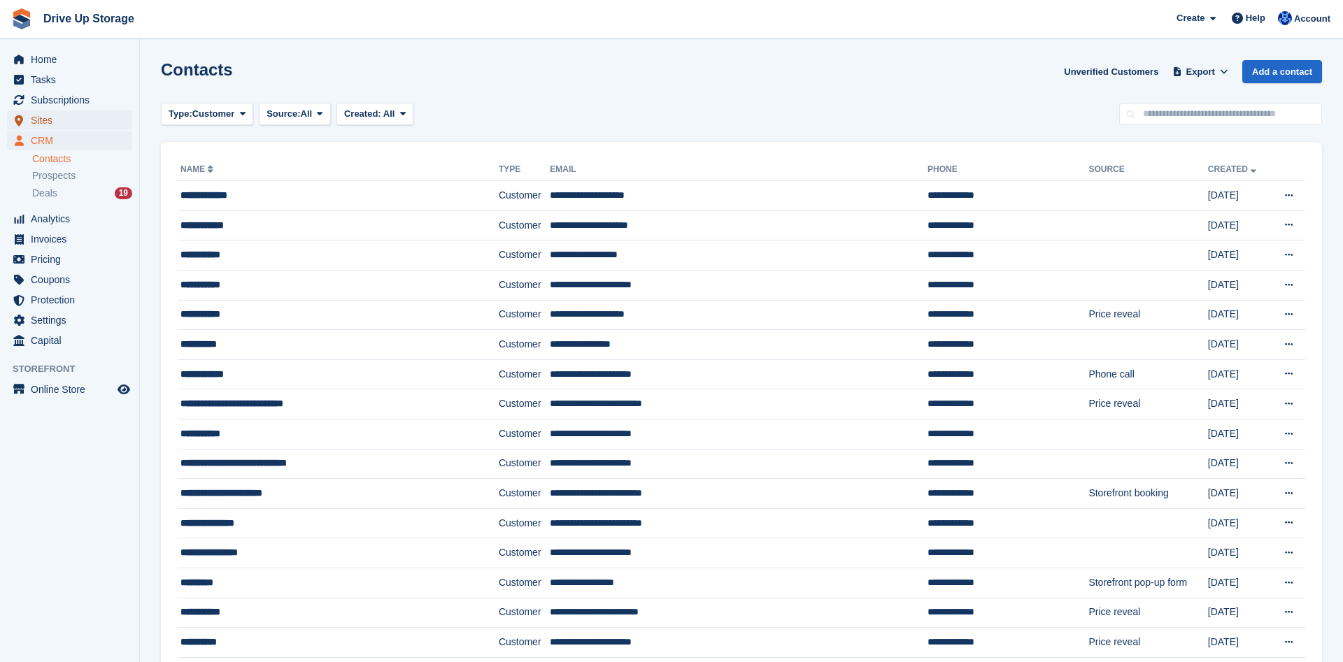
click at [81, 126] on span "Sites" at bounding box center [73, 121] width 84 height 20
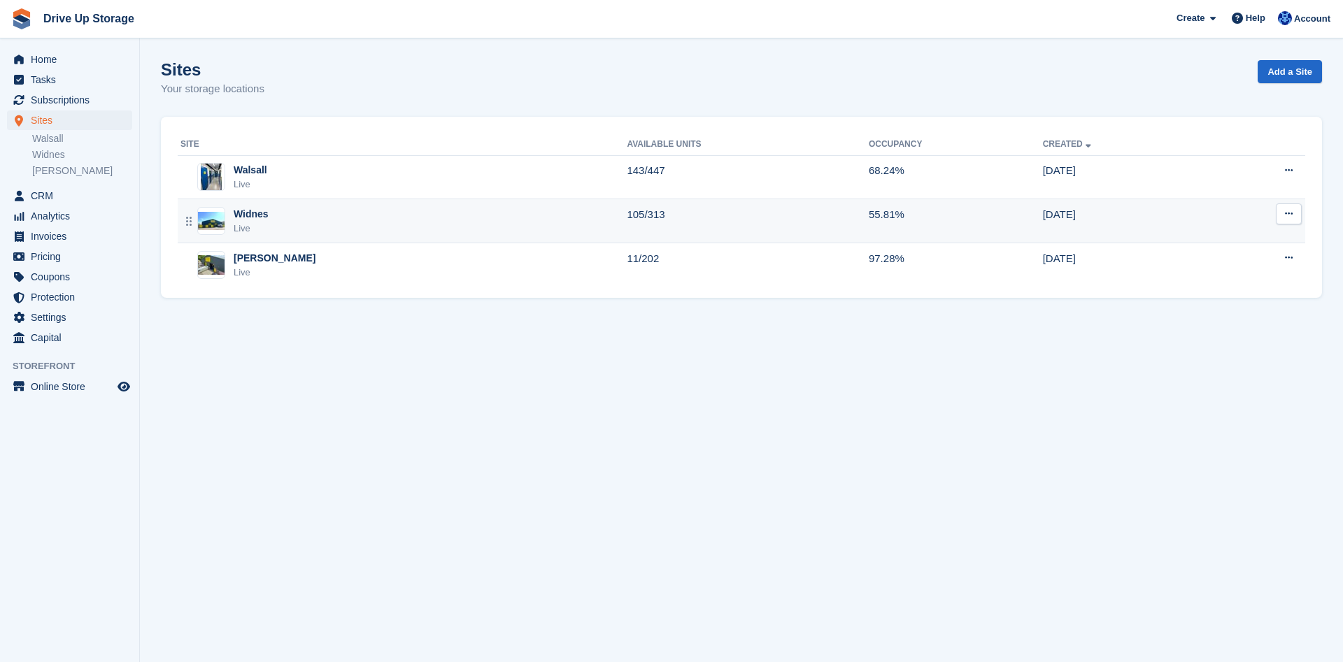
click at [256, 218] on div "Widnes" at bounding box center [251, 214] width 35 height 15
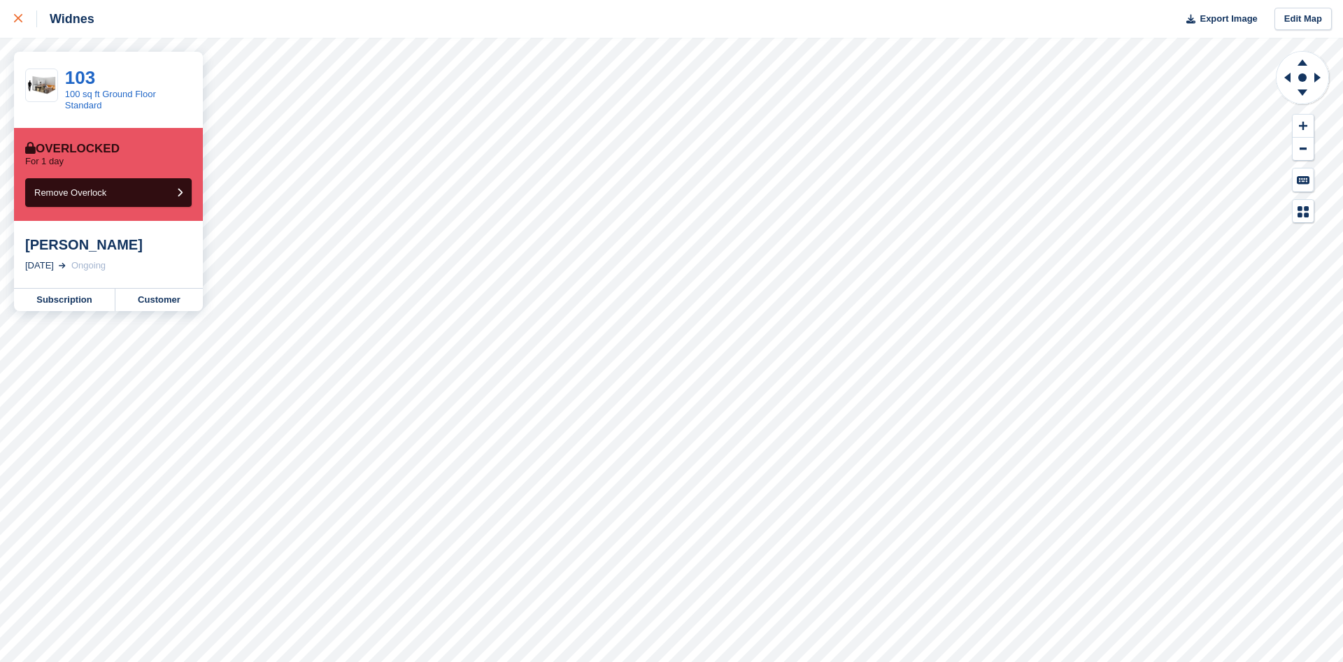
click at [11, 15] on link at bounding box center [18, 19] width 37 height 38
click at [148, 299] on link "Customer" at bounding box center [158, 300] width 87 height 22
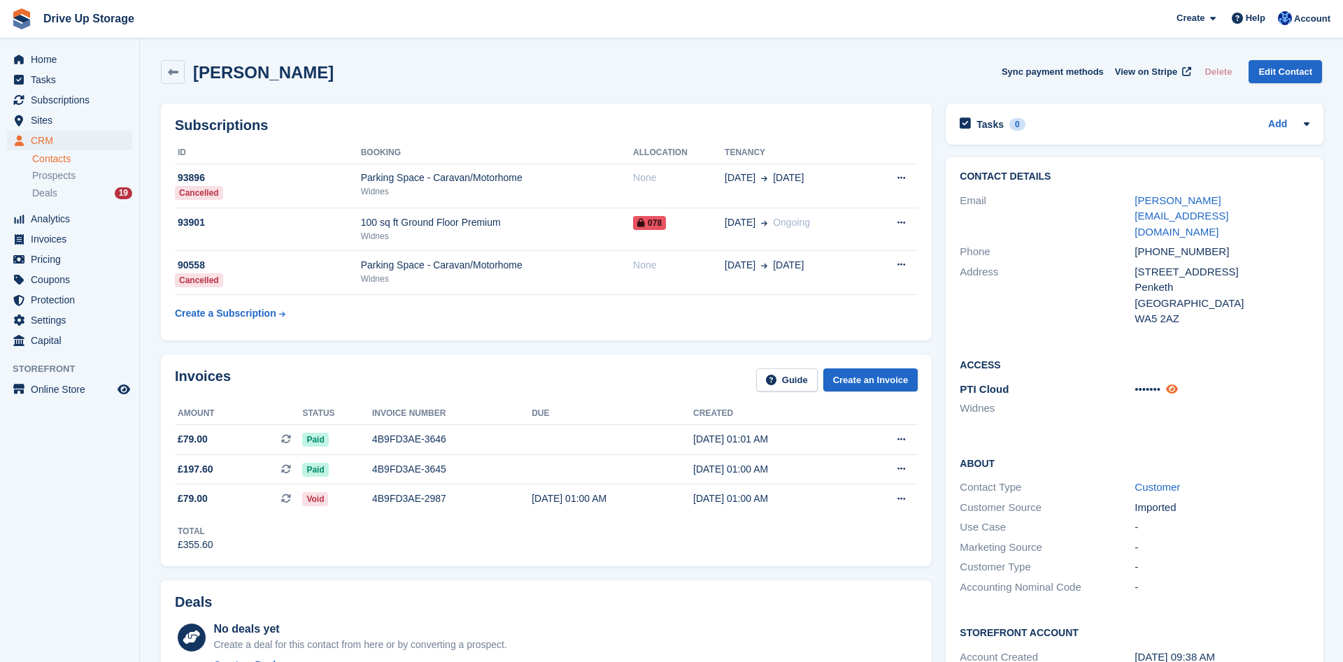
click at [1176, 384] on icon at bounding box center [1172, 389] width 12 height 10
click at [1177, 384] on icon at bounding box center [1182, 389] width 13 height 10
